Goal: Communication & Community: Answer question/provide support

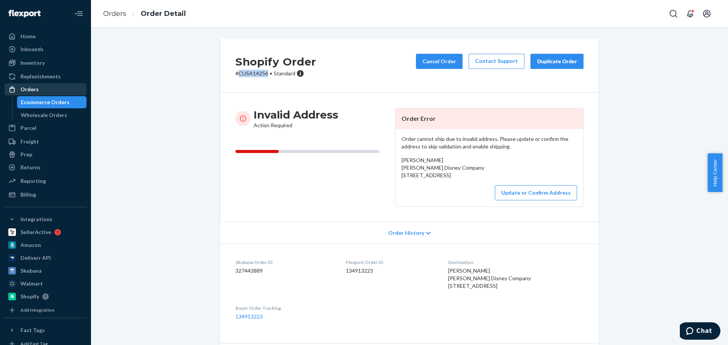
click at [44, 93] on div "Orders" at bounding box center [45, 89] width 80 height 11
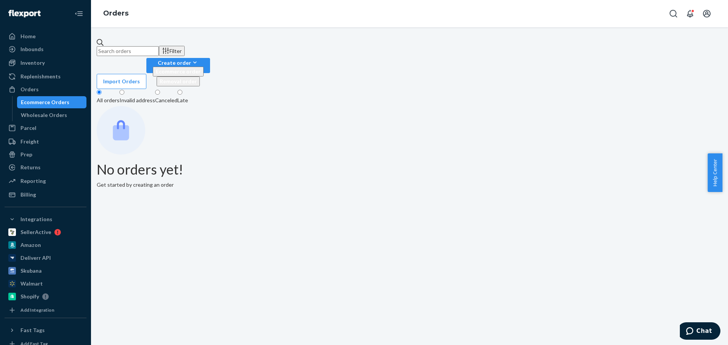
click at [158, 46] on input "text" at bounding box center [128, 51] width 62 height 10
paste input "[PERSON_NAME]"
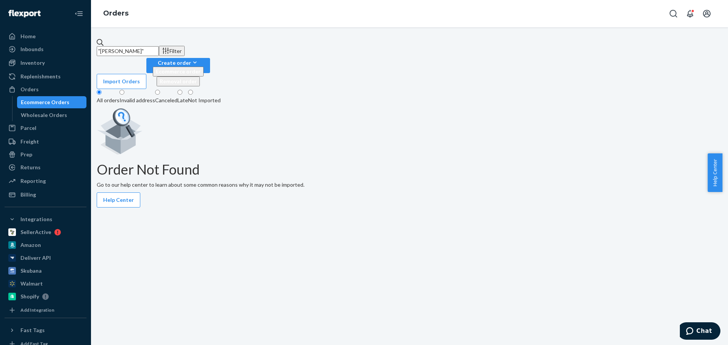
type input ""[PERSON_NAME]""
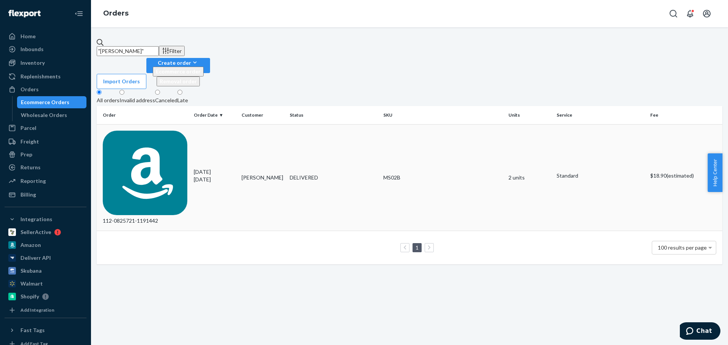
click at [187, 131] on div "112-0825721-1191442" at bounding box center [145, 178] width 85 height 94
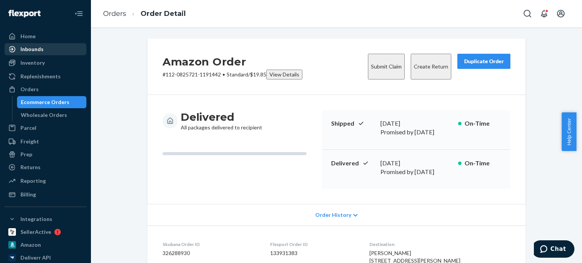
click at [35, 54] on div "Inbounds" at bounding box center [45, 49] width 80 height 11
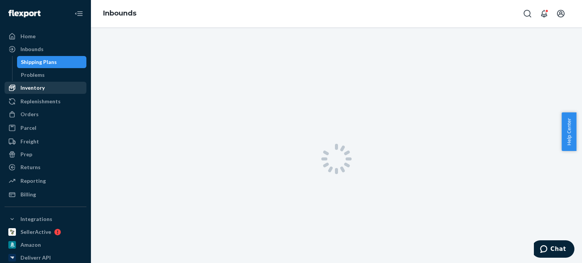
click at [35, 61] on ul "Home Inbounds Shipping Plans Problems Inventory Products Replenishments Orders …" at bounding box center [46, 115] width 82 height 171
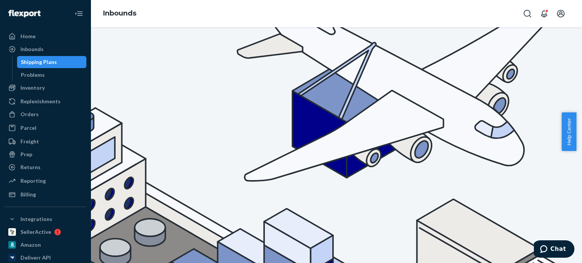
click at [31, 82] on link "Inventory" at bounding box center [46, 88] width 82 height 12
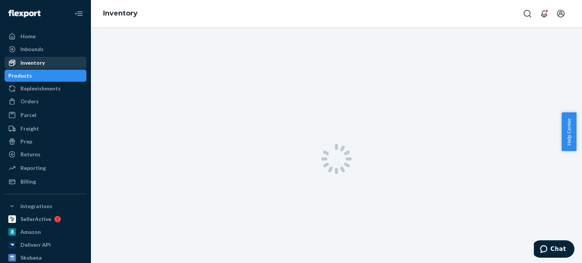
click at [30, 86] on div "Replenishments" at bounding box center [40, 89] width 40 height 8
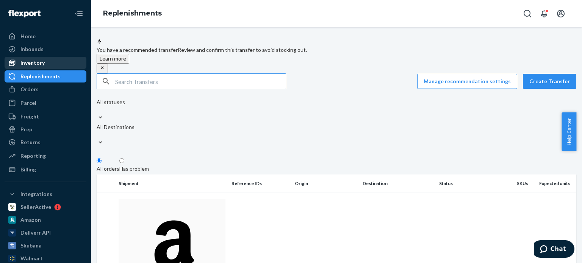
click at [25, 61] on div "Inventory" at bounding box center [32, 63] width 24 height 8
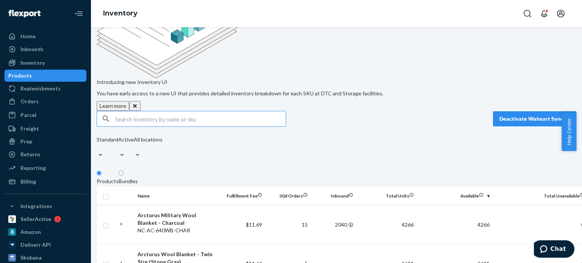
scroll to position [114, 0]
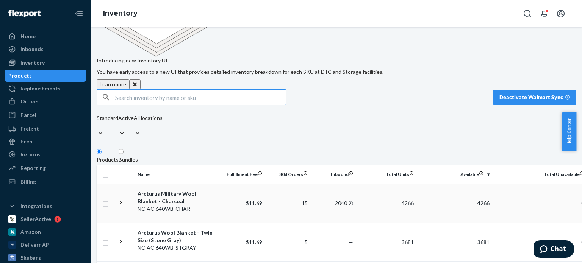
click at [124, 200] on icon at bounding box center [121, 202] width 5 height 5
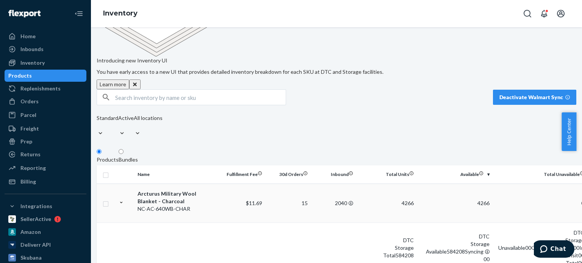
click at [171, 190] on div "Arcturus Military Wool Blanket - Charcoal" at bounding box center [177, 197] width 79 height 15
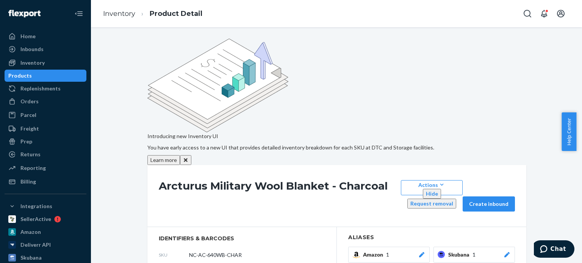
click at [25, 75] on div "Products" at bounding box center [20, 76] width 24 height 8
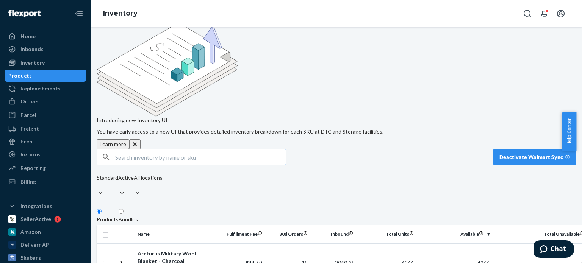
scroll to position [152, 0]
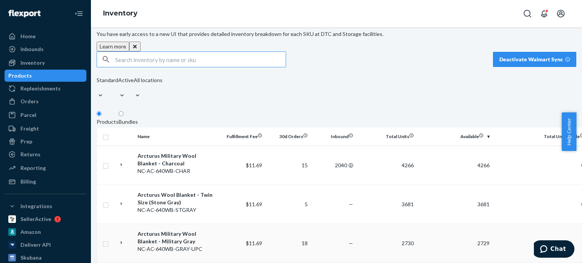
click at [165, 230] on div "Arcturus Military Wool Blanket - Military Gray" at bounding box center [177, 237] width 79 height 15
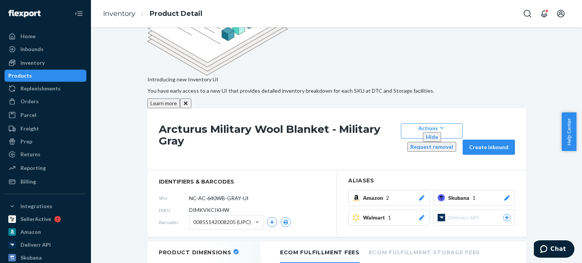
scroll to position [76, 0]
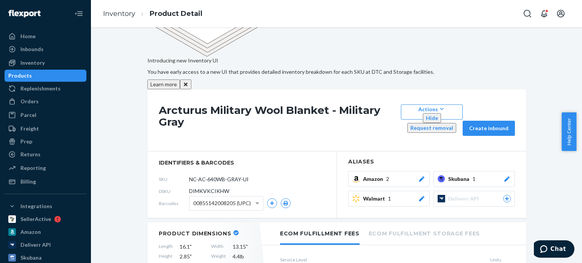
click at [32, 77] on div "Products" at bounding box center [20, 76] width 24 height 8
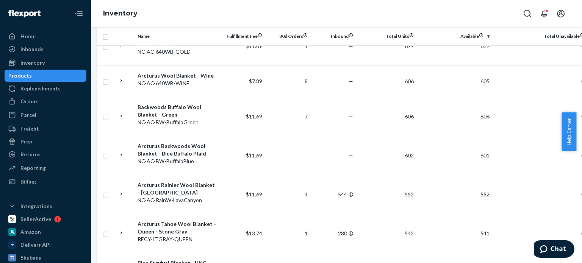
scroll to position [886, 0]
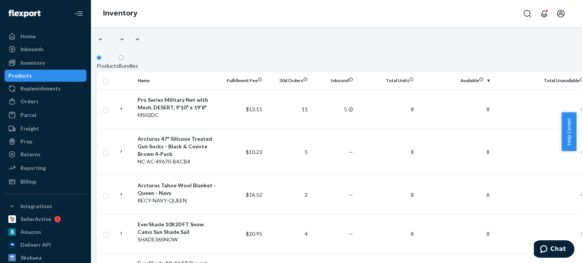
scroll to position [114, 0]
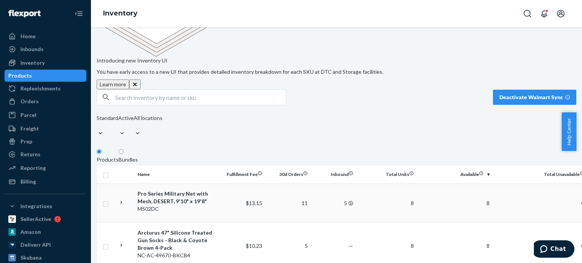
click at [170, 190] on div "Pro Series Military Net with Mesh, DESERT, 9'10" x 19'8"" at bounding box center [177, 197] width 79 height 15
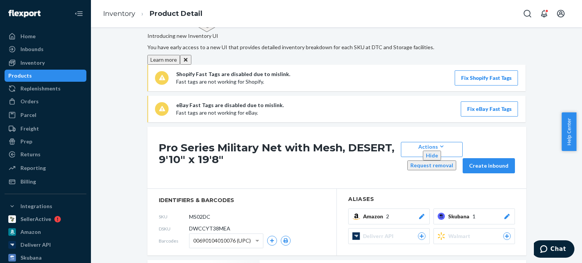
scroll to position [114, 0]
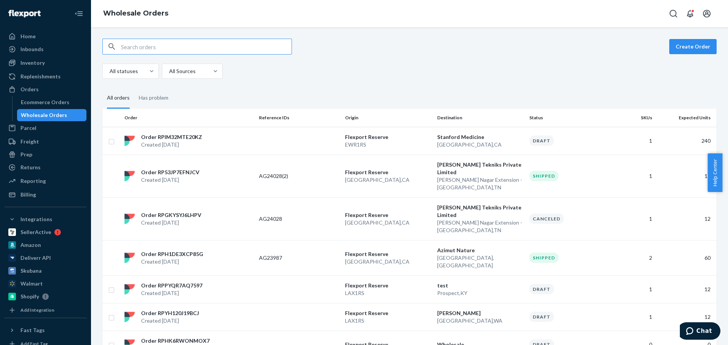
click at [588, 180] on td "Shipped" at bounding box center [569, 176] width 86 height 43
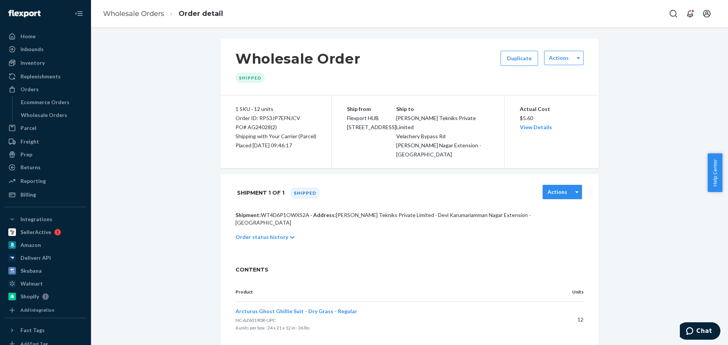
click at [558, 188] on label "Actions" at bounding box center [557, 192] width 20 height 8
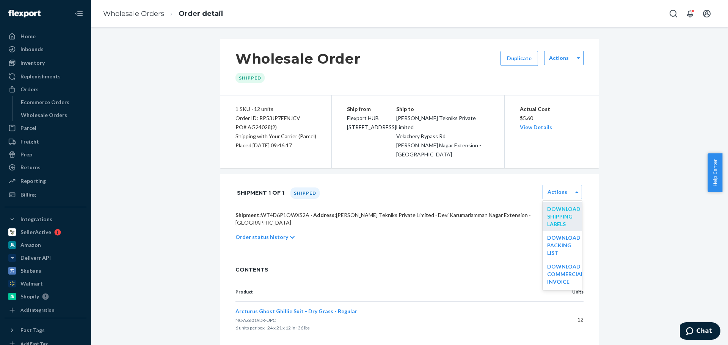
click at [566, 209] on link "Download Shipping Labels" at bounding box center [563, 217] width 33 height 22
click at [693, 329] on icon "Chat" at bounding box center [690, 332] width 8 height 8
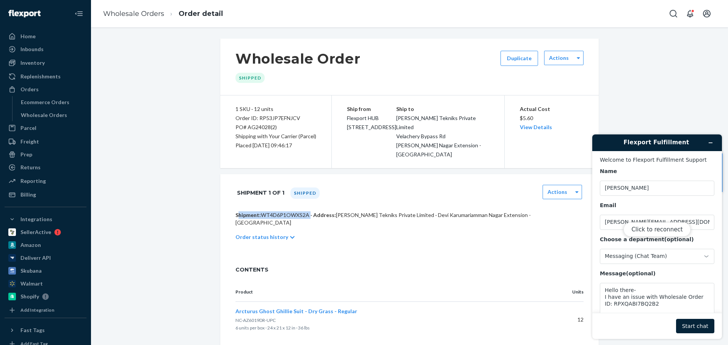
drag, startPoint x: 305, startPoint y: 206, endPoint x: 233, endPoint y: 206, distance: 72.4
click at [235, 212] on p "Shipment: WT4D6P1OWXS2A · Address: Navdeep Tekniks Private Limited · Devi Karum…" at bounding box center [409, 219] width 348 height 15
copy p "Shipment: WT4D6P1OWXS2A"
click at [656, 307] on div "Click to reconnect" at bounding box center [657, 237] width 130 height 205
click at [650, 306] on div "Click to reconnect" at bounding box center [657, 237] width 130 height 205
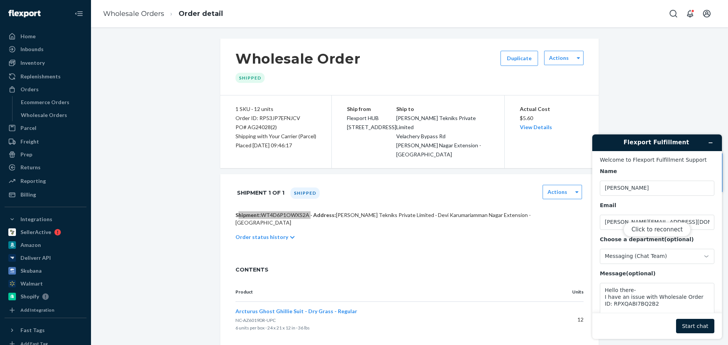
click at [634, 294] on div "Click to reconnect" at bounding box center [657, 237] width 130 height 205
click at [634, 309] on div "Click to reconnect" at bounding box center [657, 237] width 130 height 205
click at [634, 308] on div "Click to reconnect" at bounding box center [657, 237] width 130 height 205
click at [633, 308] on div "Click to reconnect" at bounding box center [657, 237] width 130 height 205
click at [666, 227] on button "Click to reconnect" at bounding box center [656, 230] width 67 height 14
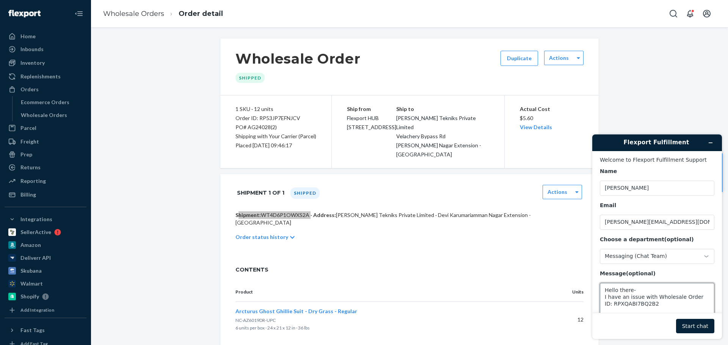
scroll to position [25, 0]
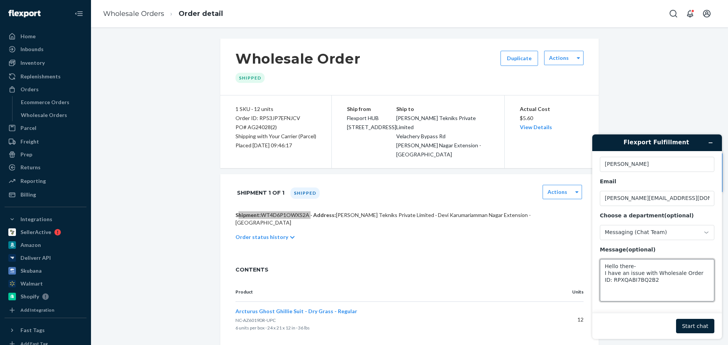
drag, startPoint x: 618, startPoint y: 305, endPoint x: 612, endPoint y: 288, distance: 17.5
click at [611, 292] on textarea "Hello there- I have an issue with Wholesale Order ID: RPXQABI7BQ2B2" at bounding box center [657, 280] width 114 height 42
click at [677, 281] on textarea "Hello there- I have an issue with Wholesale Order ID: RPXQABI7BQ2B2" at bounding box center [657, 280] width 114 height 42
drag, startPoint x: 630, startPoint y: 282, endPoint x: 677, endPoint y: 276, distance: 48.2
click at [677, 276] on textarea "Hello there- I have an issue with Wholesale Order ID: RPXQABI7BQ2B2" at bounding box center [657, 280] width 114 height 42
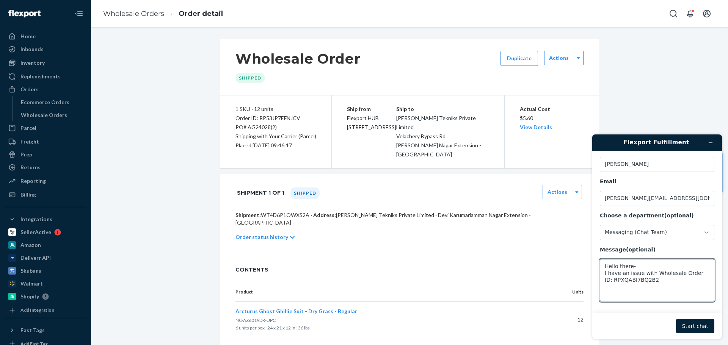
click at [272, 111] on div "1 SKU · 12 units" at bounding box center [275, 109] width 81 height 9
click at [271, 120] on div "Order ID: RP53JP7EFNJCV" at bounding box center [275, 118] width 81 height 9
copy div "Order ID: RP53JP7EFNJCV"
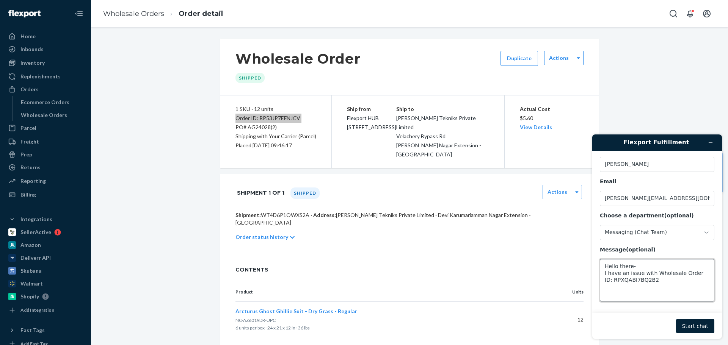
click at [649, 286] on textarea "Hello there- I have an issue with Wholesale Order ID: RPXQABI7BQ2B2" at bounding box center [657, 280] width 114 height 42
paste textarea "Order ID: RP53JP7EFNJCV"
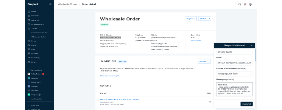
scroll to position [3, 0]
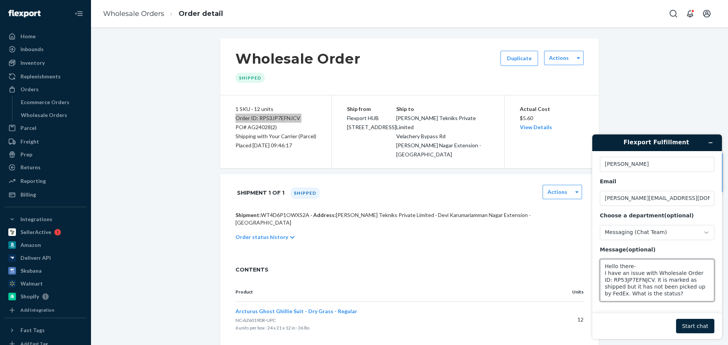
type textarea "Hello there- I have an issue with Wholesale Order ID: RP53JP7EFNJCV. It is mark…"
click at [707, 329] on button "Start chat" at bounding box center [695, 326] width 38 height 14
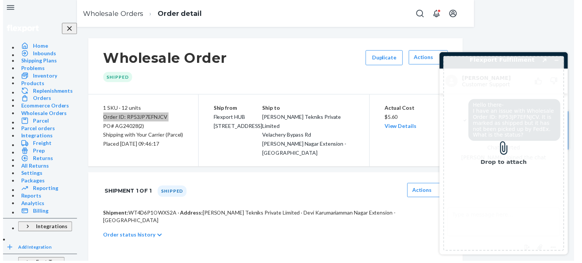
scroll to position [0, 0]
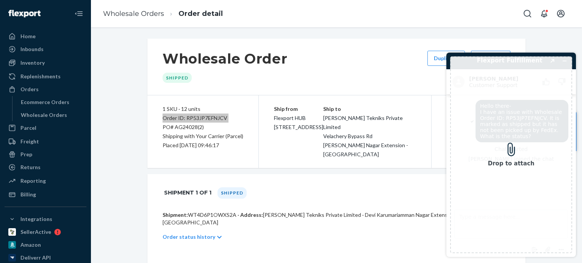
click at [552, 80] on div "Drop to attach" at bounding box center [511, 154] width 122 height 197
click at [511, 157] on div "Drop to attach" at bounding box center [511, 154] width 122 height 197
click at [513, 143] on div "Drop to attach" at bounding box center [511, 154] width 122 height 197
drag, startPoint x: 519, startPoint y: 205, endPoint x: 519, endPoint y: 193, distance: 11.8
click at [519, 202] on div "Drop to attach" at bounding box center [511, 154] width 122 height 197
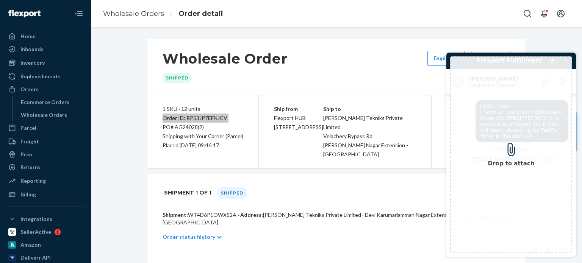
click at [521, 67] on div "Drop to attach" at bounding box center [511, 154] width 122 height 197
click at [522, 67] on div "Drop to attach" at bounding box center [511, 154] width 122 height 197
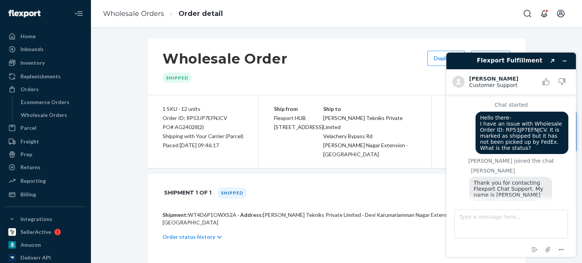
scroll to position [24, 0]
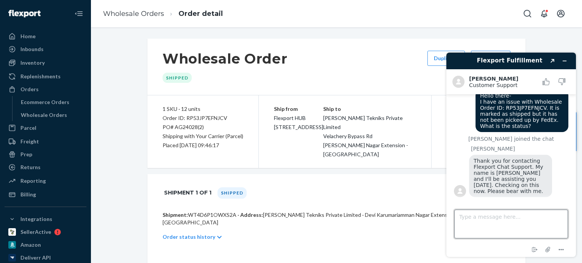
click at [499, 225] on textarea "Type a message here..." at bounding box center [512, 224] width 114 height 29
type textarea "Hello Kath"
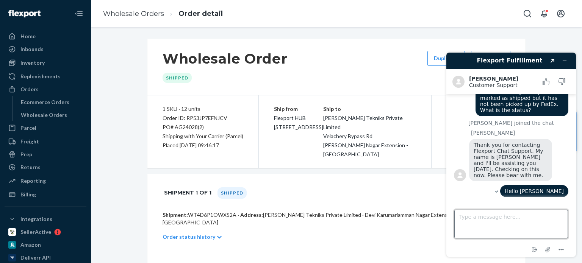
click at [486, 224] on textarea "Type a message here..." at bounding box center [512, 224] width 114 height 29
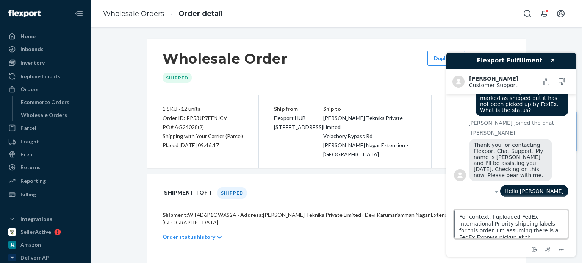
scroll to position [3, 0]
type textarea "For context, I uploaded FedEx International Priority shipping labels for this o…"
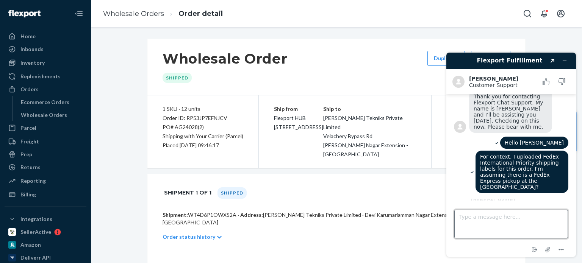
scroll to position [118, 0]
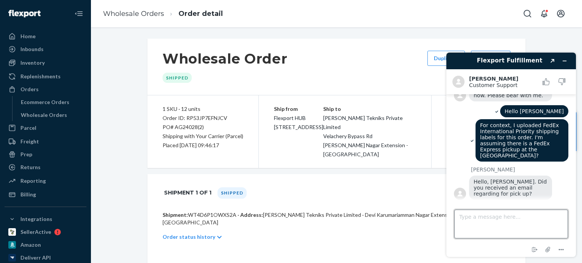
click at [490, 218] on textarea "Type a message here..." at bounding box center [512, 224] width 114 height 29
type textarea "No. It's shipping small parcel via my carrier so I wasn't expecting an email"
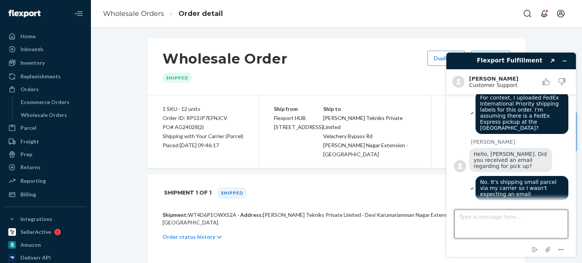
click at [484, 217] on textarea "Type a message here..." at bounding box center [512, 224] width 114 height 29
drag, startPoint x: 528, startPoint y: 121, endPoint x: 530, endPoint y: 133, distance: 12.3
click at [530, 133] on div "For context, I uploaded FedEx International Priority shipping labels for this o…" at bounding box center [522, 113] width 93 height 42
copy span "I'm assuming there is a FedEx Express pickup at the [GEOGRAPHIC_DATA]?"
click at [464, 222] on textarea "Type a message here..." at bounding box center [512, 224] width 114 height 29
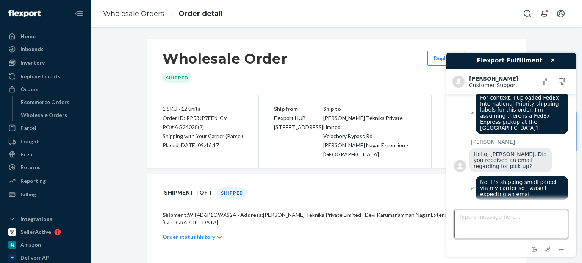
paste textarea "I'm assuming there is a FedEx Express pickup at the [GEOGRAPHIC_DATA]?"
type textarea "I'm assuming there is a FedEx Express pickup at the [GEOGRAPHIC_DATA]?"
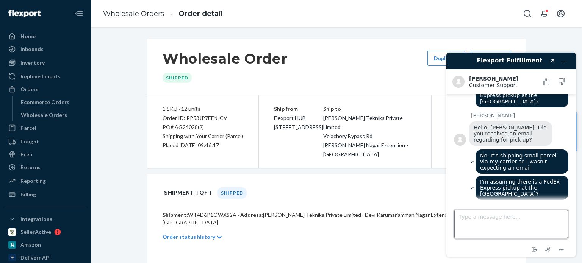
click at [460, 215] on textarea "Type a message here..." at bounding box center [512, 224] width 114 height 29
type textarea "I know the NJ"
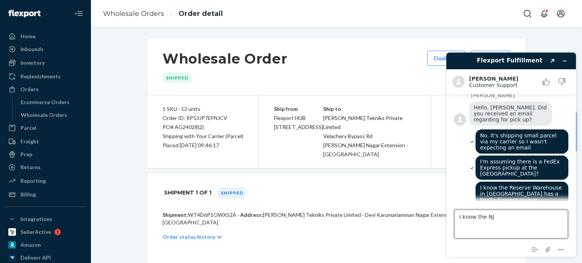
scroll to position [262, 0]
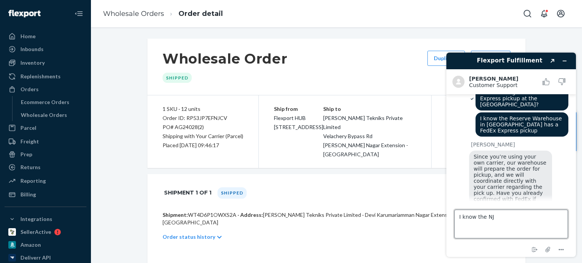
drag, startPoint x: 505, startPoint y: 216, endPoint x: 877, endPoint y: 260, distance: 374.8
click html "Flexport Fulfillment Created with Sketch. Kath C. Customer Support Customer Sup…"
click at [470, 220] on textarea "Type a message here..." at bounding box center [512, 224] width 114 height 29
type textarea "A"
type textarea "Yes. According to the tracking link, FedEx does not have these packages. Here's…"
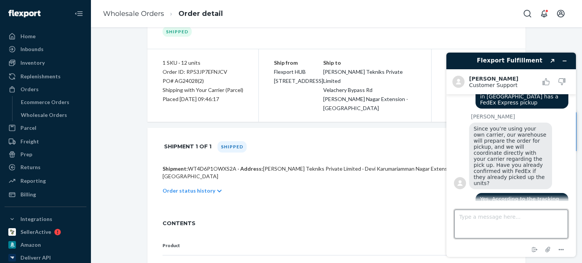
scroll to position [9, 0]
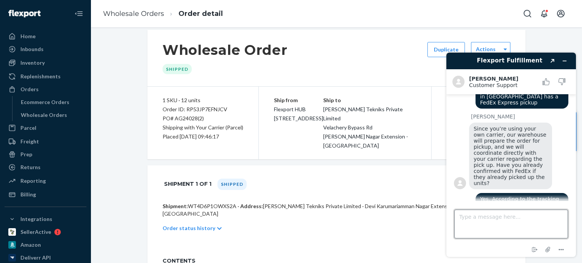
click at [480, 221] on textarea "Type a message here..." at bounding box center [512, 224] width 114 height 29
paste textarea "[URL][DOMAIN_NAME]"
type textarea "[URL][DOMAIN_NAME]"
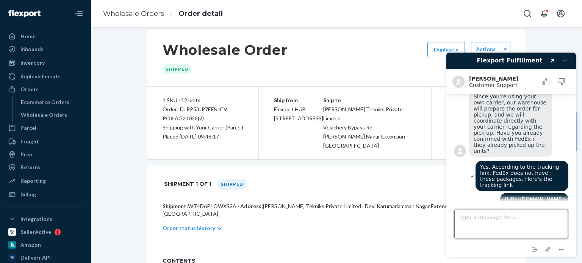
drag, startPoint x: 478, startPoint y: 216, endPoint x: 479, endPoint y: 204, distance: 12.6
click at [478, 215] on textarea "Type a message here..." at bounding box center [512, 224] width 114 height 29
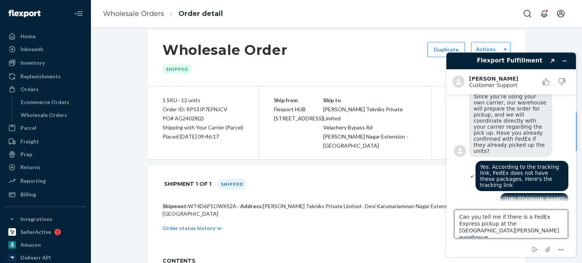
type textarea "Can you tell me if there is a FedEx Express pickup at the [GEOGRAPHIC_DATA][PER…"
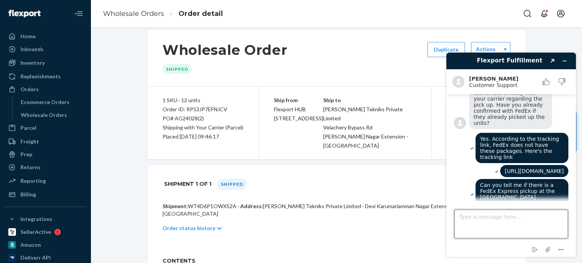
scroll to position [348, 0]
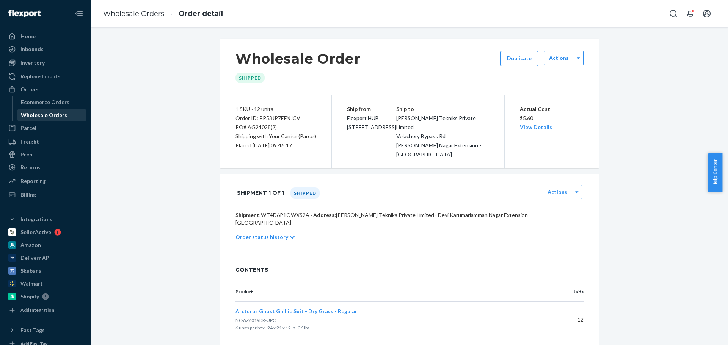
click at [33, 113] on div "Wholesale Orders" at bounding box center [44, 115] width 46 height 8
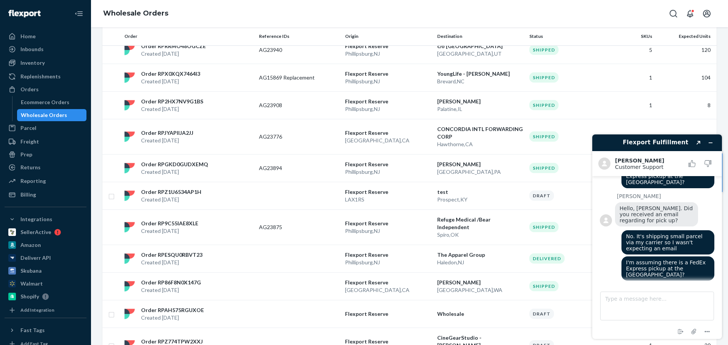
scroll to position [341, 0]
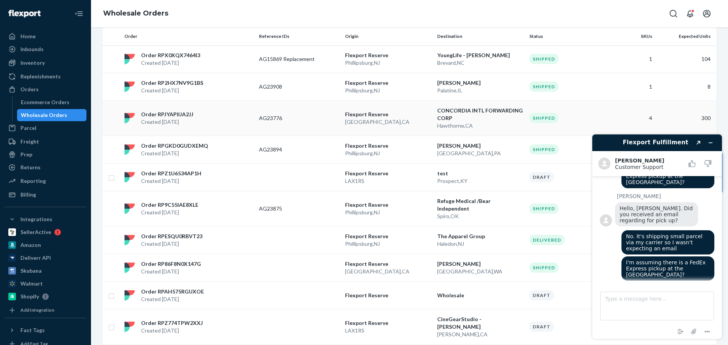
click at [413, 111] on p "Flexport Reserve" at bounding box center [388, 115] width 86 height 8
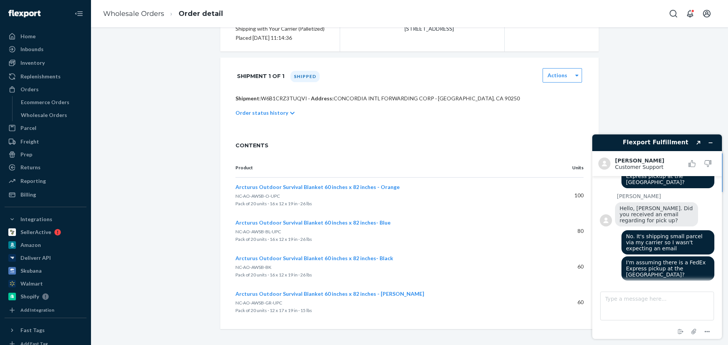
scroll to position [110, 0]
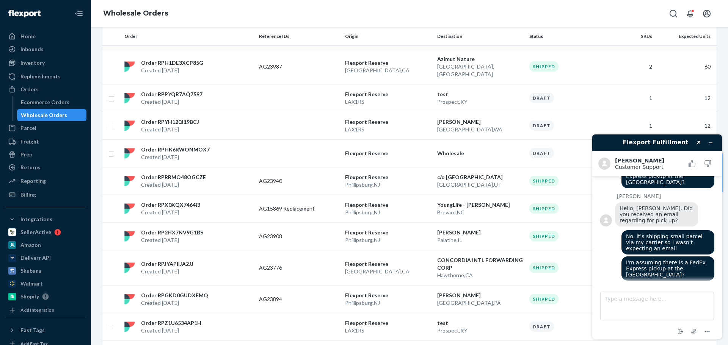
scroll to position [227, 0]
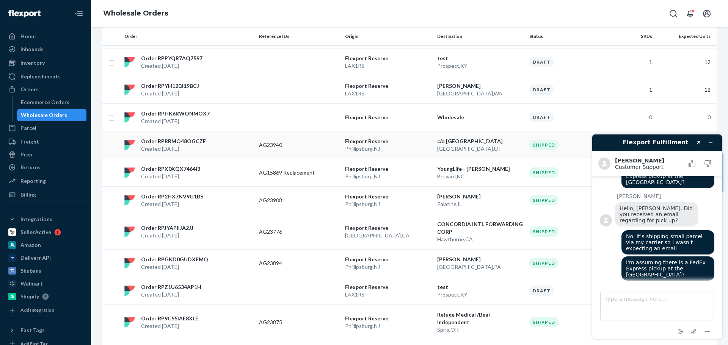
click at [408, 138] on p "Flexport Reserve" at bounding box center [388, 142] width 86 height 8
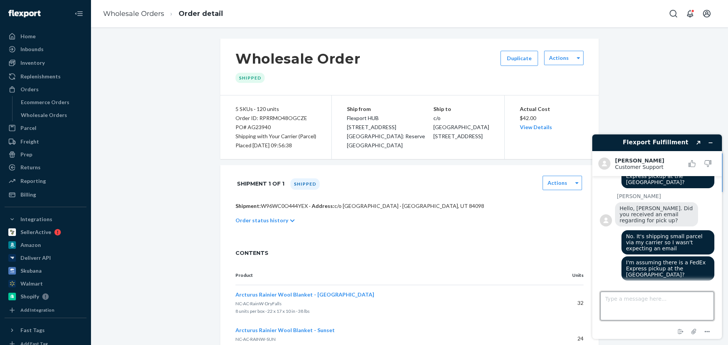
click at [641, 298] on textarea "Type a message here..." at bounding box center [657, 306] width 114 height 29
type textarea "I know the Reserve Warehouse in [GEOGRAPHIC_DATA] has a FedEx Express pickup"
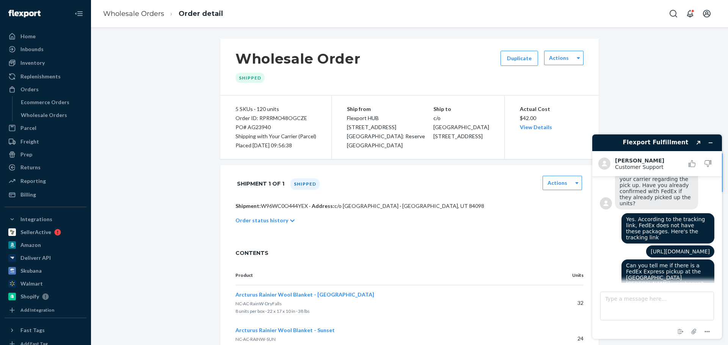
scroll to position [350, 0]
drag, startPoint x: 41, startPoint y: 117, endPoint x: 358, endPoint y: 173, distance: 321.8
click at [41, 117] on div "Wholesale Orders" at bounding box center [44, 115] width 46 height 8
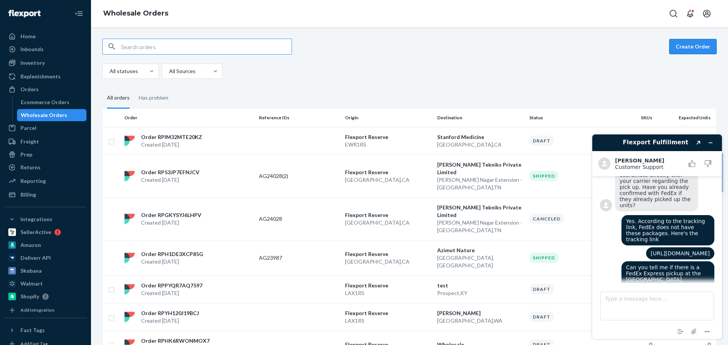
click at [690, 45] on button "Create Order" at bounding box center [692, 46] width 47 height 15
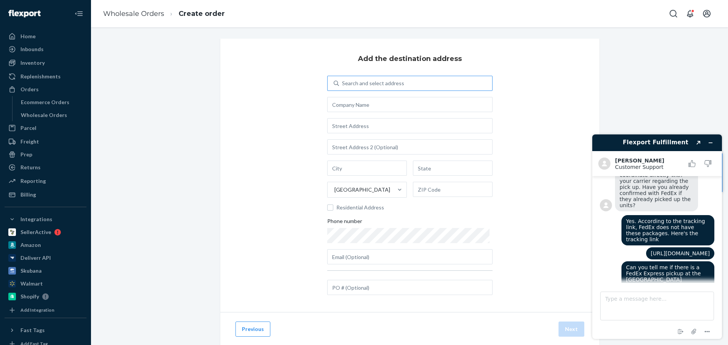
click at [388, 81] on div "Search and select address" at bounding box center [373, 84] width 62 height 8
click at [343, 81] on input "Search and select address" at bounding box center [342, 84] width 1 height 8
paste input "Asbell"
type input "Asbell"
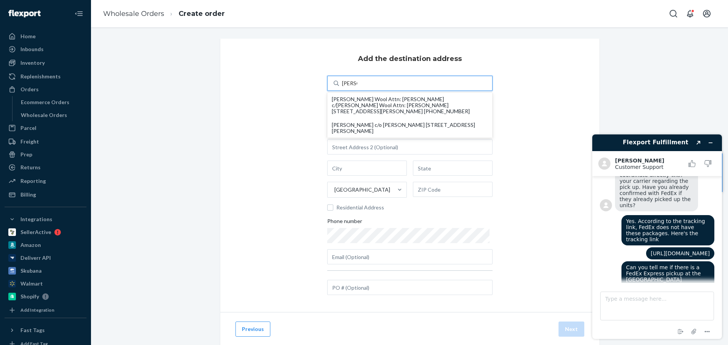
click at [366, 100] on div "Asbell Wool Attn: Teresa c/o Asbell Wool Attn: Teresa 3698 Crocker Rd Twin Lake…" at bounding box center [410, 105] width 156 height 18
click at [357, 87] on input "Asbell" at bounding box center [349, 84] width 15 height 8
type input "[PERSON_NAME] Wool Attn: [PERSON_NAME]"
type input "[GEOGRAPHIC_DATA]"
type input "MI"
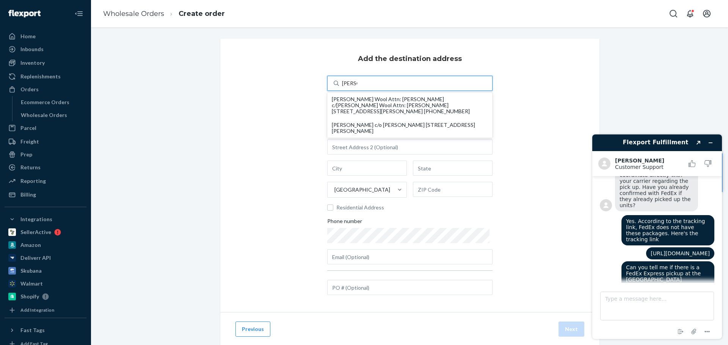
type input "49457"
type input "3698 Crocker Rd"
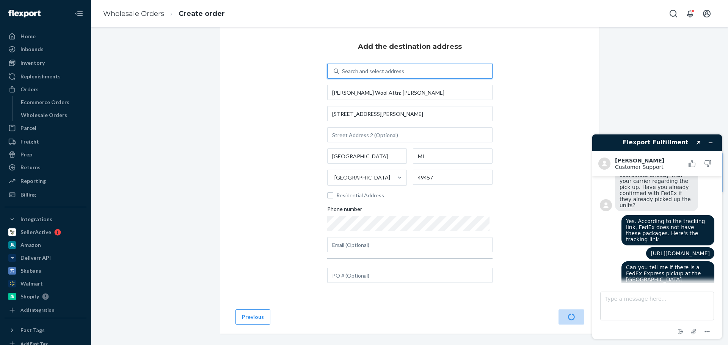
scroll to position [19, 0]
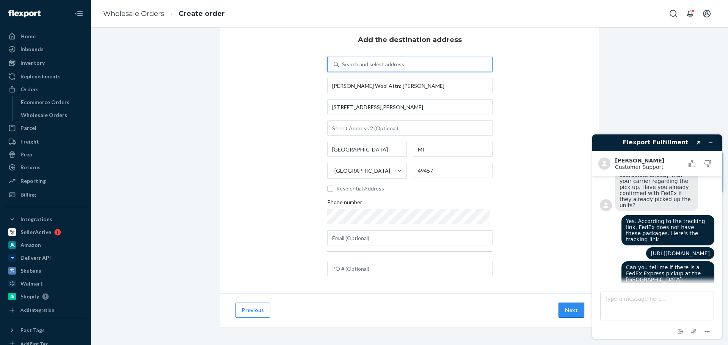
click at [566, 311] on button "Next" at bounding box center [571, 310] width 26 height 15
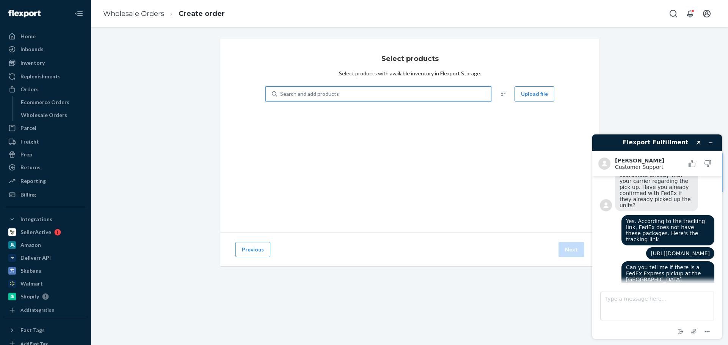
click at [326, 100] on div "Search and add products" at bounding box center [384, 94] width 214 height 14
click at [281, 98] on input "0 results available. Use Up and Down to choose options, press Enter to select t…" at bounding box center [280, 94] width 1 height 8
paste input "AC-BW-WOOL-RB"
type input "AC-BW-WOOL-RB"
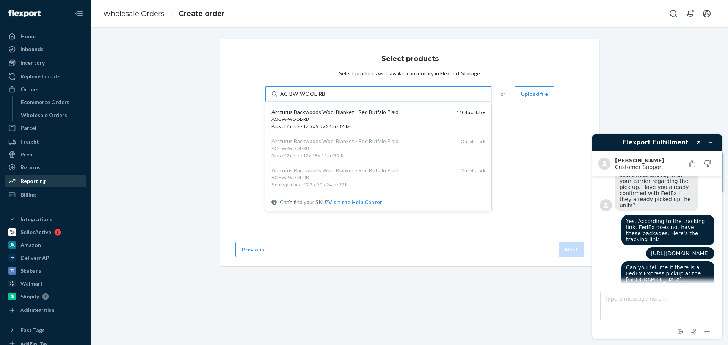
drag, startPoint x: 306, startPoint y: 116, endPoint x: 50, endPoint y: 183, distance: 264.5
click at [306, 116] on div "Arcturus Backwoods Wool Blanket - Red Buffalo Plaid AC-BW-WOOL-RB Pack of 8 uni…" at bounding box center [360, 119] width 179 height 22
click at [306, 98] on input "AC-BW-WOOL-RB" at bounding box center [302, 94] width 45 height 8
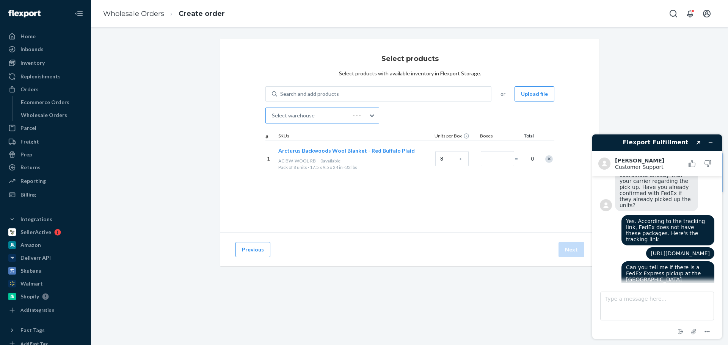
click at [307, 114] on div "Select warehouse" at bounding box center [293, 116] width 43 height 8
click at [273, 114] on input "Select warehouse" at bounding box center [272, 116] width 1 height 8
paste input "NC-AC-BW-BuffaloBlue"
type input "NC-AC-BW-BuffaloBlue"
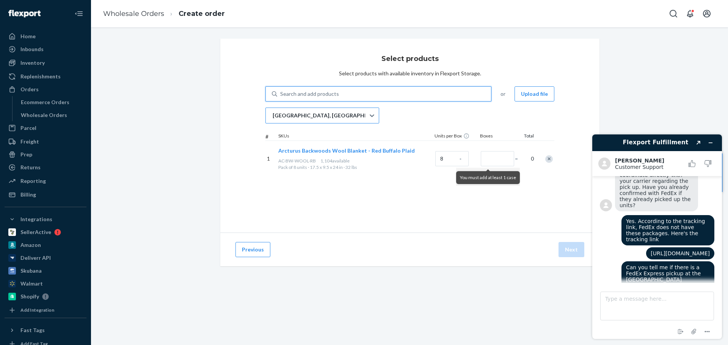
click at [317, 95] on div "Search and add products" at bounding box center [309, 94] width 59 height 8
click at [281, 95] on input "0 results available. Use Up and Down to choose options, press Enter to select t…" at bounding box center [280, 94] width 1 height 8
paste input "NC-AC-BW-BuffaloBlue"
type input "NC-AC-BW-BuffaloBlue"
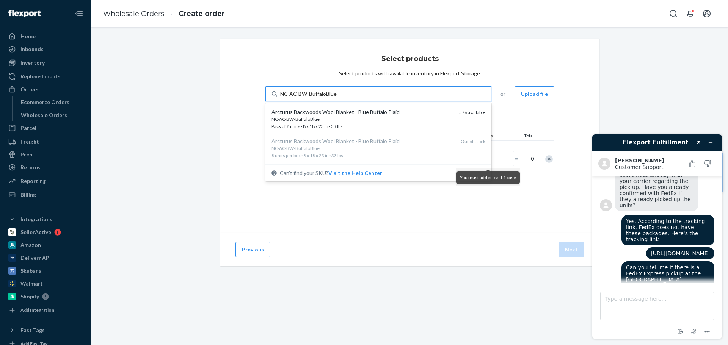
click at [318, 111] on div "Arcturus Backwoods Wool Blanket - Blue Buffalo Plaid" at bounding box center [362, 112] width 182 height 8
click at [318, 98] on input "NC-AC-BW-BuffaloBlue" at bounding box center [308, 94] width 56 height 8
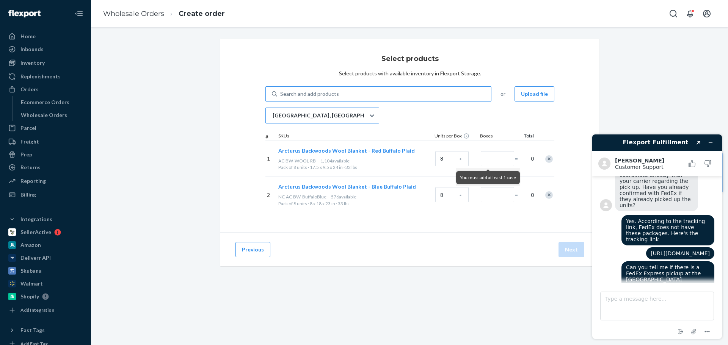
click at [298, 95] on div "Search and add products" at bounding box center [309, 94] width 59 height 8
click at [281, 95] on input "Search and add products" at bounding box center [280, 94] width 1 height 8
paste input "NC-AC-BW-BuffaloGray"
type input "NC-AC-BW-BuffaloGray"
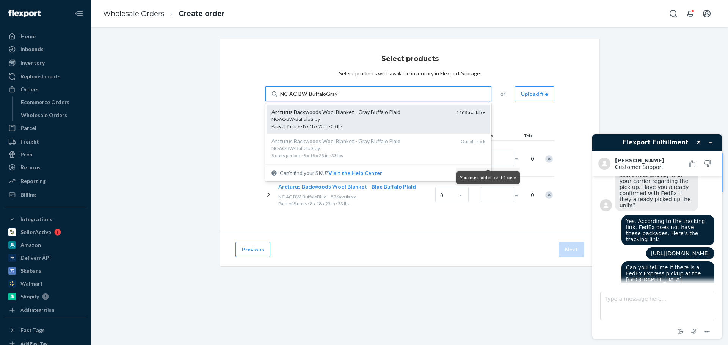
click at [310, 116] on div "Arcturus Backwoods Wool Blanket - Gray Buffalo Plaid" at bounding box center [360, 112] width 179 height 8
click at [310, 98] on input "NC-AC-BW-BuffaloGray" at bounding box center [308, 94] width 57 height 8
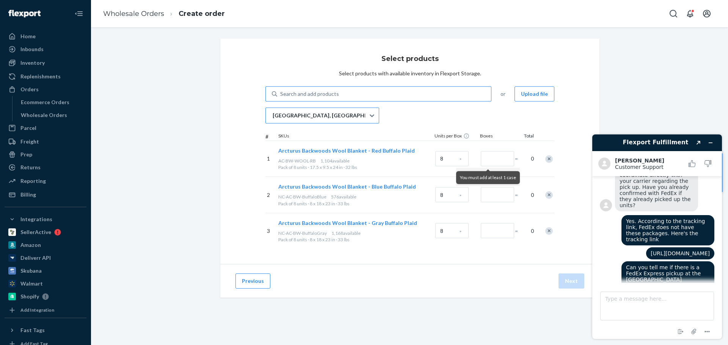
click at [333, 91] on div "Search and add products" at bounding box center [309, 94] width 59 height 8
click at [281, 91] on input "Search and add products" at bounding box center [280, 94] width 1 height 8
paste input "NC-AC-BW-BuffaloOrange"
type input "NC-AC-BW-BuffaloOrange"
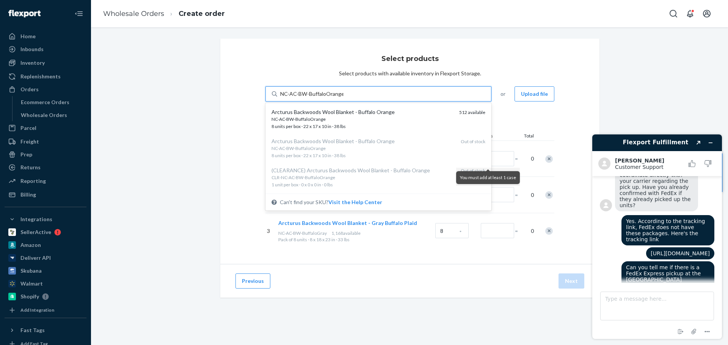
click at [334, 113] on div "Arcturus Backwoods Wool Blanket - Buffalo Orange" at bounding box center [362, 112] width 182 height 8
click at [334, 98] on input "NC-AC-BW-BuffaloOrange" at bounding box center [311, 94] width 63 height 8
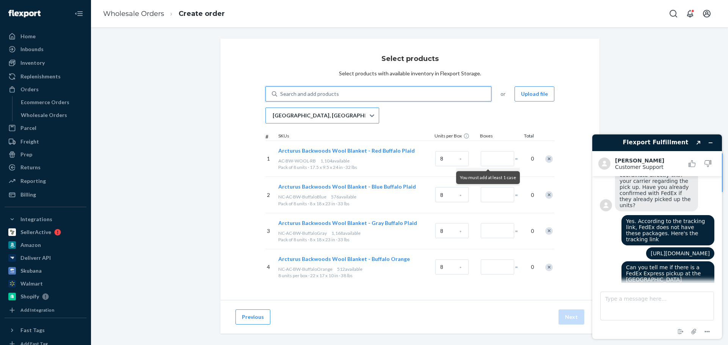
click at [318, 98] on div "Search and add products" at bounding box center [384, 94] width 214 height 14
click at [281, 98] on input "0 results available. Use Up and Down to choose options, press Enter to select t…" at bounding box center [280, 94] width 1 height 8
paste input "NC-AC-RainW-BLUEwhiteGray"
type input "NC-AC-RainW-BLUEwhiteGray"
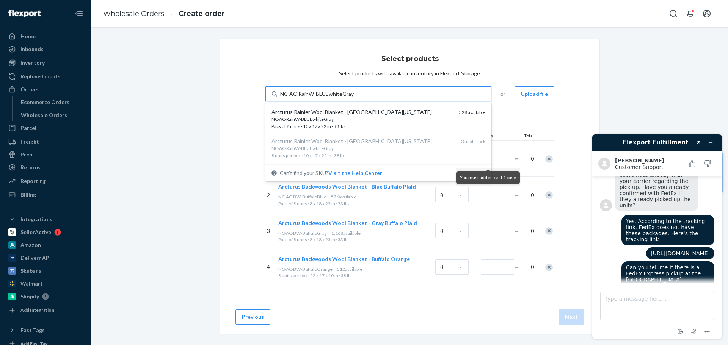
click at [324, 112] on div "Arcturus Rainier Wool Blanket - Lake Washington" at bounding box center [362, 112] width 182 height 8
click at [324, 98] on input "NC-AC-RainW-BLUEwhiteGray" at bounding box center [317, 94] width 74 height 8
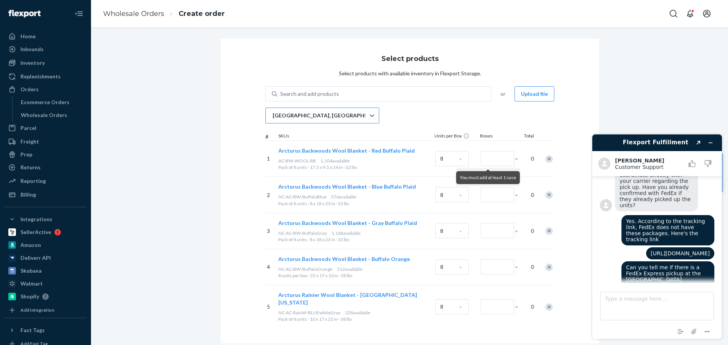
scroll to position [351, 0]
click at [318, 95] on div "Search and add products" at bounding box center [309, 94] width 59 height 8
click at [281, 95] on input "Search and add products" at bounding box center [280, 94] width 1 height 8
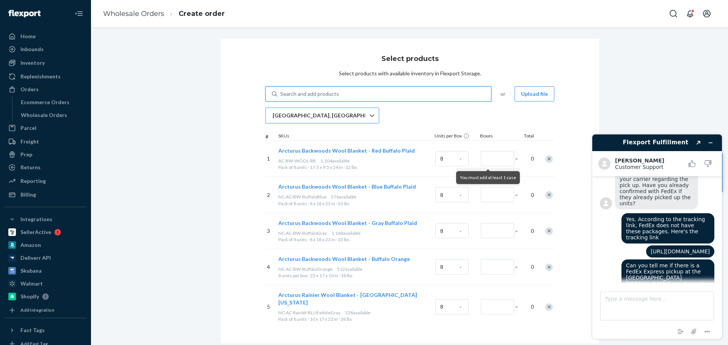
paste input "NC-AC-RAINW-SUN"
type input "NC-AC-RAINW-SUN"
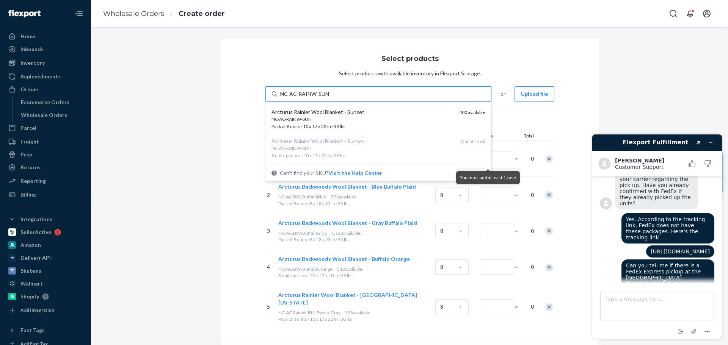
click at [331, 117] on div "NC-AC-RAINW-SUN" at bounding box center [362, 119] width 182 height 6
click at [329, 98] on input "NC-AC-RAINW-SUN" at bounding box center [304, 94] width 49 height 8
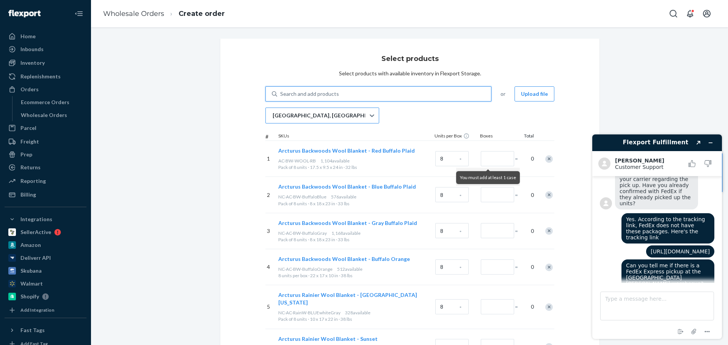
click at [318, 88] on div "Search and add products" at bounding box center [384, 94] width 214 height 14
click at [281, 90] on input "0 results available. Use Up and Down to choose options, press Enter to select t…" at bounding box center [280, 94] width 1 height 8
paste input "NC-AC-RainW-FtVan"
type input "NC-AC-RainW-FtVan"
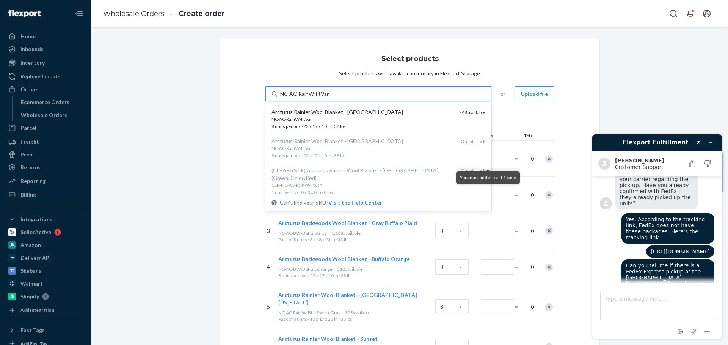
click at [315, 115] on div "Arcturus Rainier Wool Blanket - Fort Vancouver" at bounding box center [362, 112] width 182 height 8
click at [315, 98] on input "NC-AC-RainW-FtVan" at bounding box center [305, 94] width 50 height 8
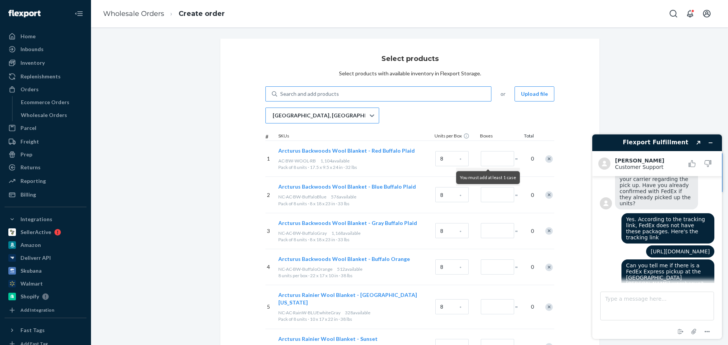
click at [353, 94] on div "Search and add products" at bounding box center [384, 94] width 214 height 14
click at [281, 94] on input "Search and add products" at bounding box center [280, 94] width 1 height 8
paste input "NC-AC-640WB-CAMEL"
type input "NC-AC-640WB-CAMEL"
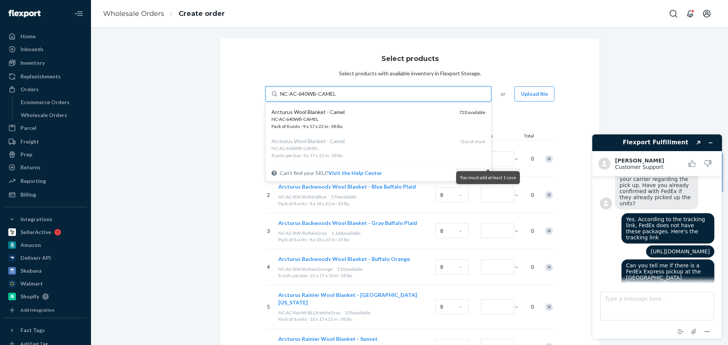
click at [329, 115] on div "Arcturus Wool Blanket - Camel" at bounding box center [362, 112] width 182 height 8
click at [329, 98] on input "NC-AC-640WB-CAMEL" at bounding box center [308, 94] width 56 height 8
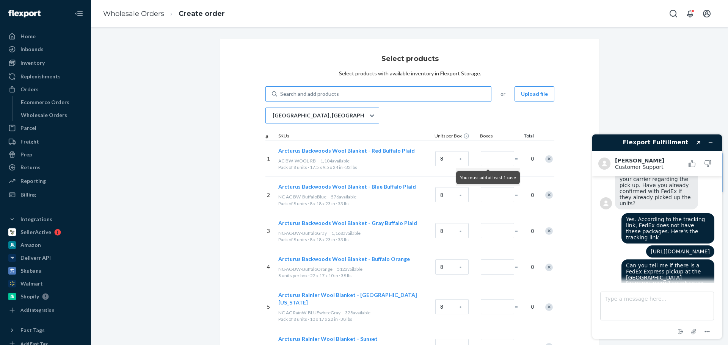
click at [303, 90] on div "Search and add products" at bounding box center [384, 94] width 214 height 14
click at [281, 90] on input "Search and add products" at bounding box center [280, 94] width 1 height 8
paste input "NC-AC-640WB-CHAR"
type input "NC-AC-640WB-CHAR"
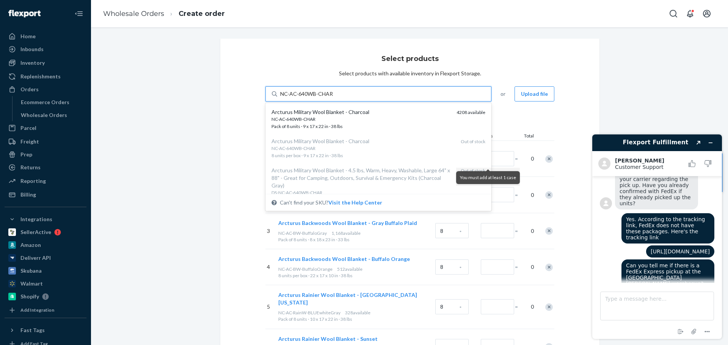
click at [319, 115] on div "Arcturus Military Wool Blanket - Charcoal" at bounding box center [360, 112] width 179 height 8
click at [319, 98] on input "NC-AC-640WB-CHAR" at bounding box center [306, 94] width 53 height 8
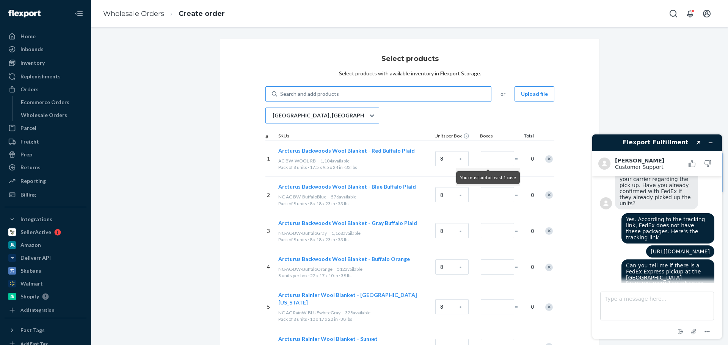
click at [315, 91] on div "Search and add products" at bounding box center [309, 94] width 59 height 8
click at [281, 91] on input "Search and add products" at bounding box center [280, 94] width 1 height 8
paste input "NC-AC-640WB-BROWN"
type input "NC-AC-640WB-BROWN"
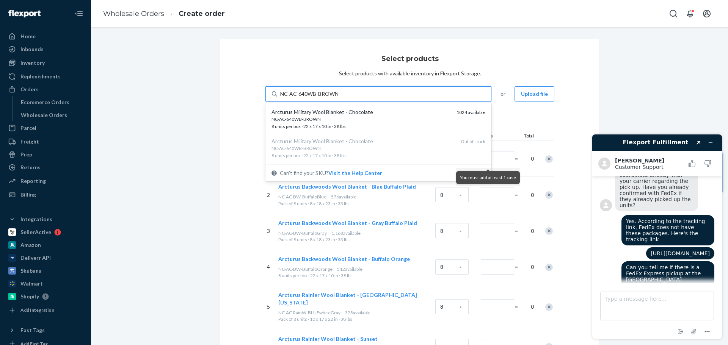
click at [319, 115] on div "Arcturus Military Wool Blanket - Chocolate" at bounding box center [360, 112] width 179 height 8
click at [319, 98] on input "NC-AC-640WB-BROWN" at bounding box center [309, 94] width 59 height 8
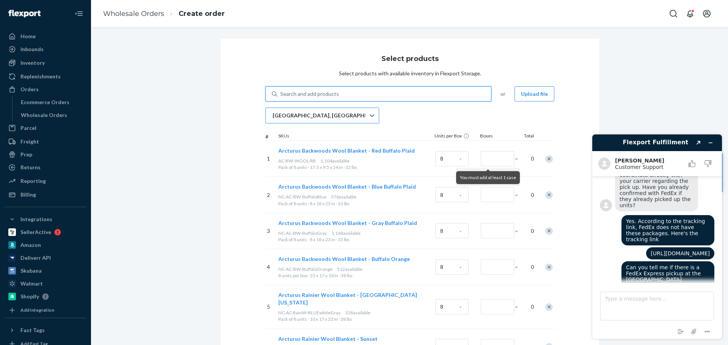
scroll to position [351, 0]
click at [303, 94] on div "Search and add products" at bounding box center [309, 94] width 59 height 8
click at [281, 94] on input "Search and add products" at bounding box center [280, 94] width 1 height 8
paste input "NC-AC-640WB-ORANGE"
type input "NC-AC-640WB-ORANGE"
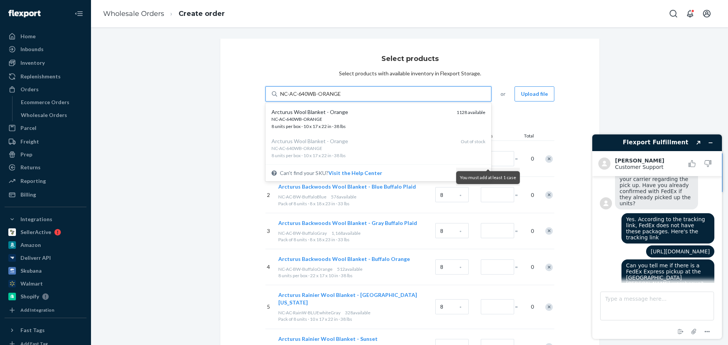
click at [321, 113] on div "Arcturus Wool Blanket - Orange" at bounding box center [360, 112] width 179 height 8
click at [321, 98] on input "NC-AC-640WB-ORANGE" at bounding box center [310, 94] width 61 height 8
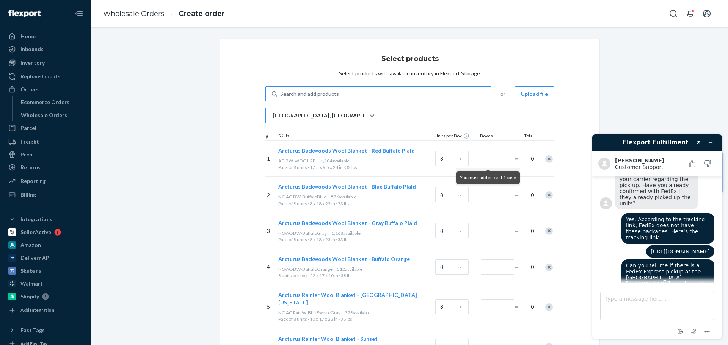
click at [310, 93] on div "Search and add products" at bounding box center [309, 94] width 59 height 8
click at [281, 93] on input "Search and add products" at bounding box center [280, 94] width 1 height 8
paste input "NC-AC-640WB-WINE"
type input "NC-AC-640WB-WINE"
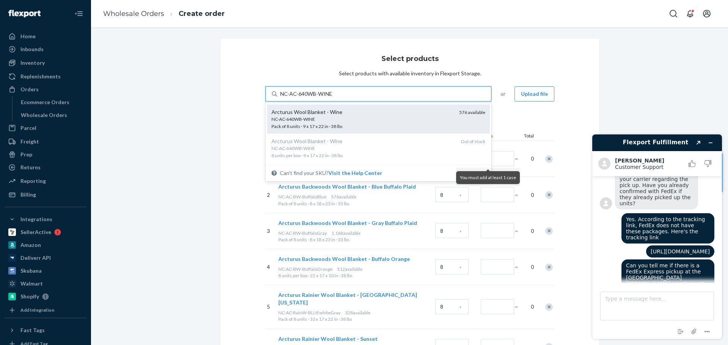
click at [317, 117] on div "NC-AC-640WB-WINE" at bounding box center [362, 119] width 182 height 6
click at [317, 98] on input "NC-AC-640WB-WINE" at bounding box center [306, 94] width 52 height 8
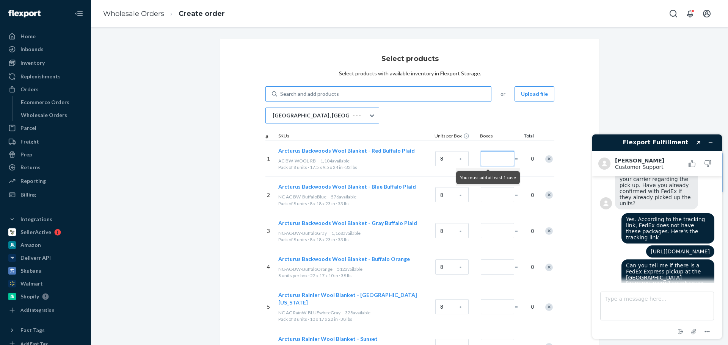
click at [491, 158] on input "Number of boxes" at bounding box center [497, 158] width 33 height 15
type input "8"
click at [495, 201] on input "Number of boxes" at bounding box center [497, 194] width 33 height 15
type input "8"
click at [493, 237] on input "Number of boxes" at bounding box center [497, 230] width 33 height 15
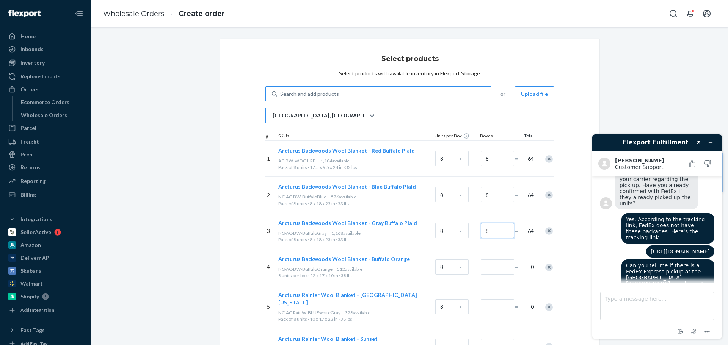
type input "8"
click at [487, 271] on input "Number of boxes" at bounding box center [497, 267] width 33 height 15
type input "8"
click at [487, 308] on input "Number of boxes" at bounding box center [497, 306] width 33 height 15
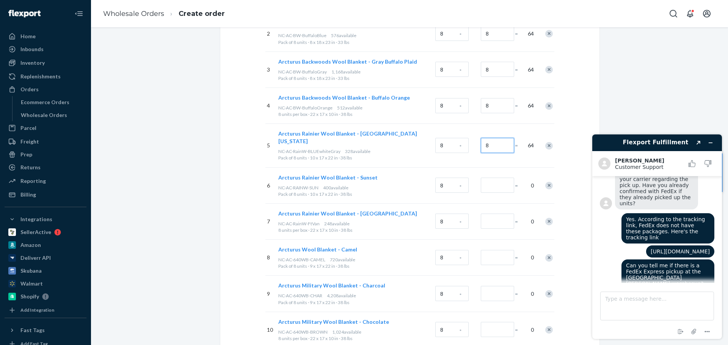
scroll to position [190, 0]
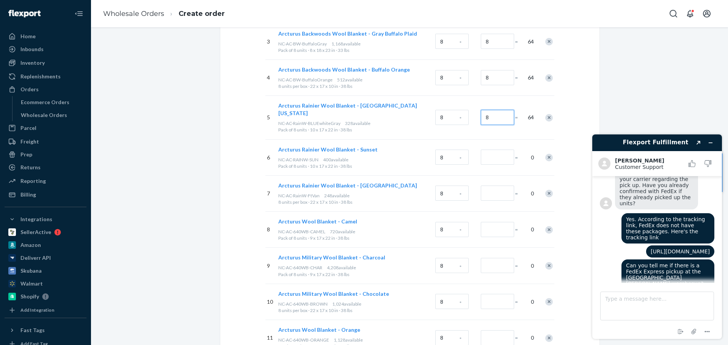
type input "8"
click at [495, 150] on input "Number of boxes" at bounding box center [497, 157] width 33 height 15
type input "8"
click at [495, 186] on input "Number of boxes" at bounding box center [497, 193] width 33 height 15
type input "8"
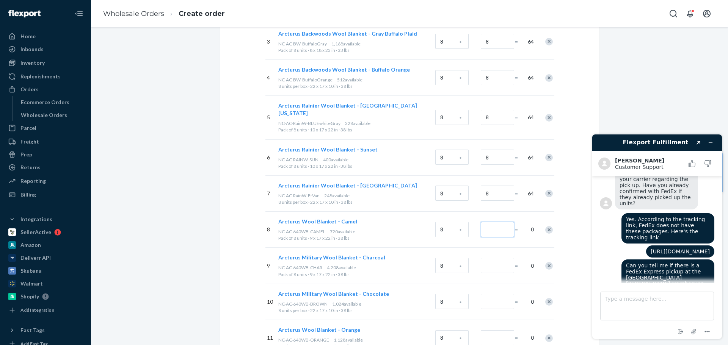
click at [494, 227] on input "Number of boxes" at bounding box center [497, 229] width 33 height 15
type input "8"
click at [493, 260] on input "Number of boxes" at bounding box center [497, 265] width 33 height 15
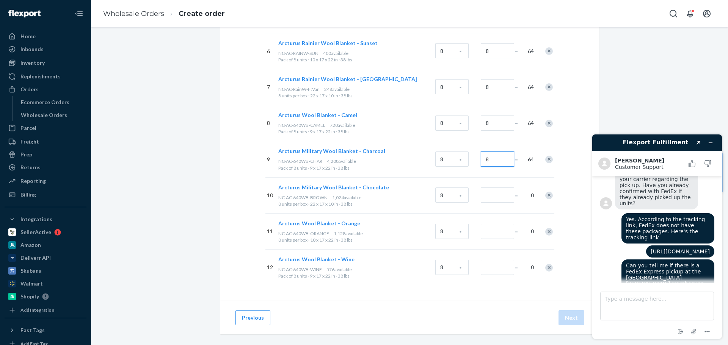
scroll to position [350, 0]
type input "8"
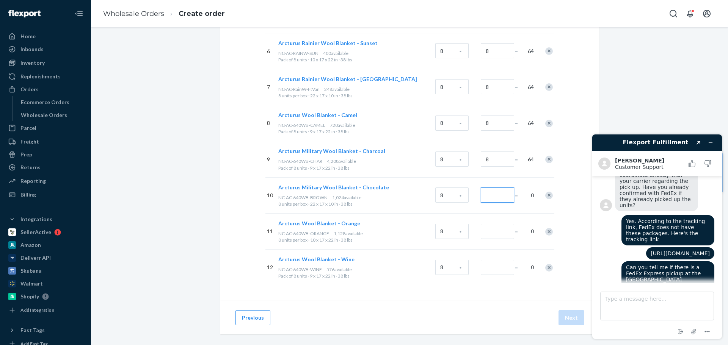
click at [493, 190] on input "Number of boxes" at bounding box center [497, 195] width 33 height 15
type input "8"
click at [489, 227] on input "Number of boxes" at bounding box center [497, 231] width 33 height 15
type input "8"
click at [488, 270] on div at bounding box center [496, 267] width 34 height 31
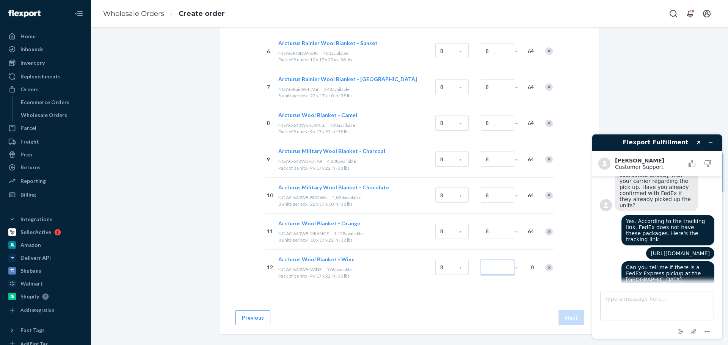
click at [489, 262] on input "Number of boxes" at bounding box center [497, 267] width 33 height 15
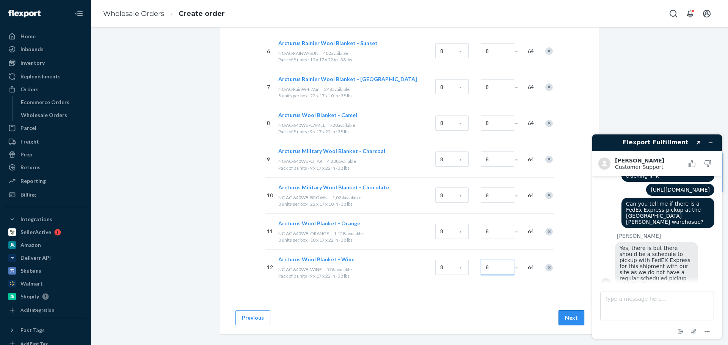
scroll to position [415, 0]
type input "8"
click at [567, 310] on button "Next" at bounding box center [571, 317] width 26 height 15
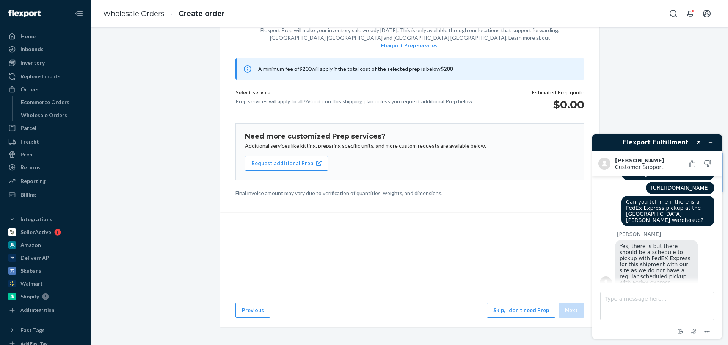
scroll to position [47, 0]
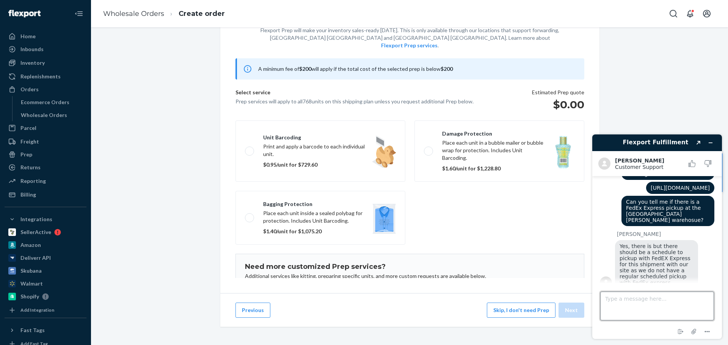
click at [632, 302] on textarea "Type a message here..." at bounding box center [657, 306] width 114 height 29
type textarea "T"
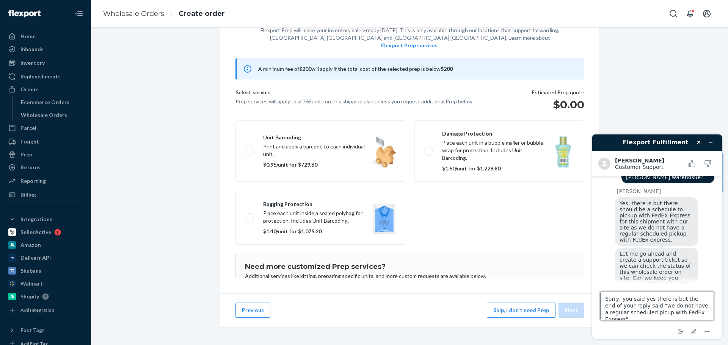
scroll to position [458, 0]
type textarea "Sorry, you said yes there is but the end of your reply said "we do not have a r…"
click at [703, 311] on textarea "Sorry, you said yes there is but the end of your reply said "we do not have a r…" at bounding box center [657, 306] width 114 height 29
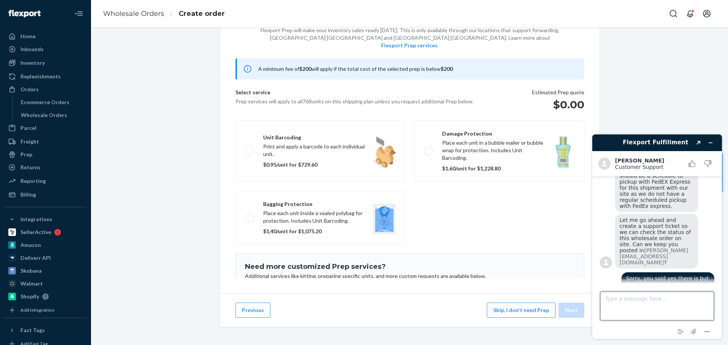
click at [666, 309] on textarea "Type a message here..." at bounding box center [657, 306] width 114 height 29
type textarea "That seems to be a contradictory statement"
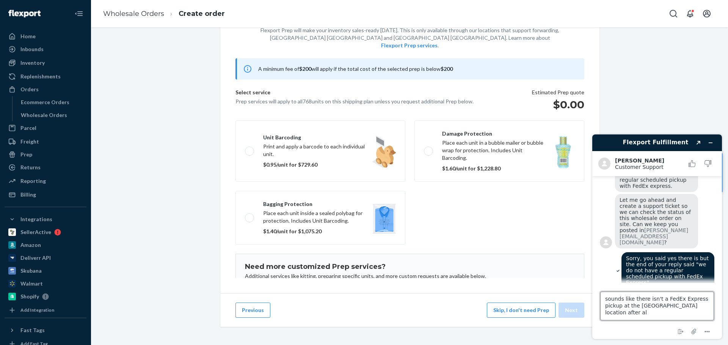
type textarea "sounds like there isn't a FedEx Express pickup at the [GEOGRAPHIC_DATA] locatio…"
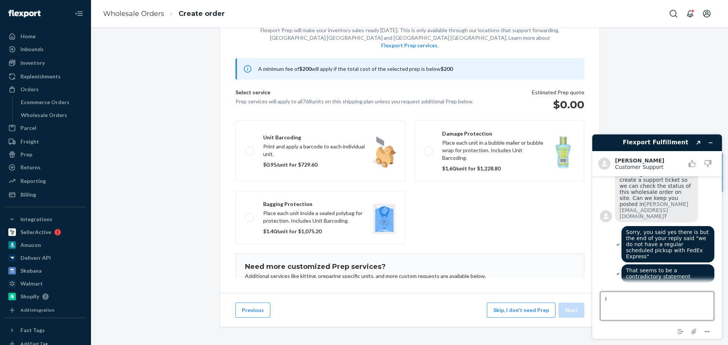
type textarea "I"
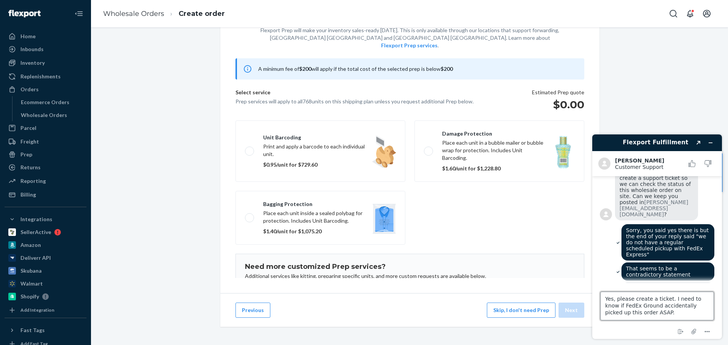
type textarea "Yes, please create a ticket. I need to know if FedEx Ground accidentally picked…"
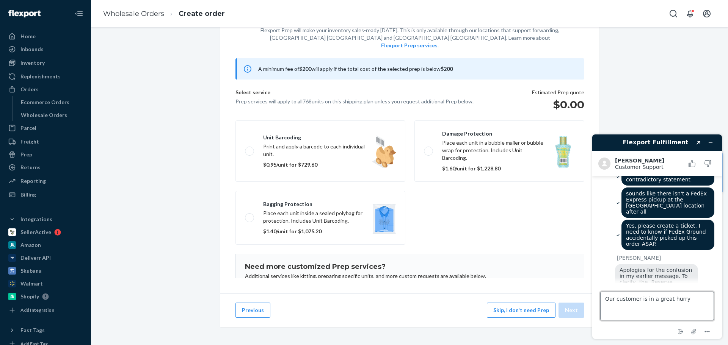
scroll to position [634, 0]
type textarea "Our customer is in a great hurry to get these packages."
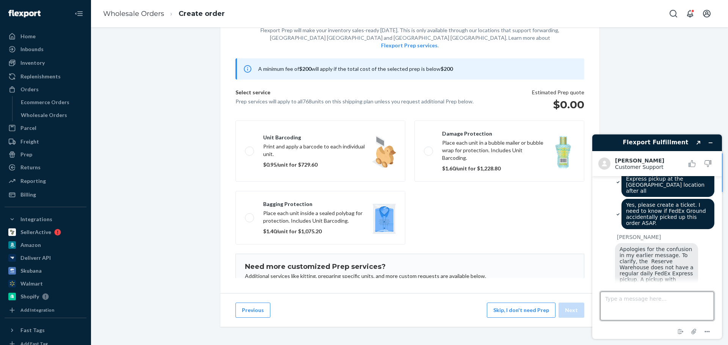
click at [654, 302] on textarea "Type a message here..." at bounding box center [657, 306] width 114 height 29
click at [625, 303] on textarea "Type a message here..." at bounding box center [657, 306] width 114 height 29
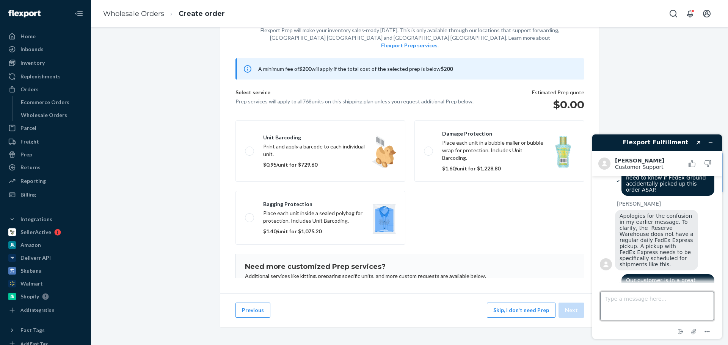
click at [636, 299] on textarea "Type a message here..." at bounding box center [657, 306] width 114 height 29
type textarea "W"
type textarea "I guess my team is telling me we scheduled a FedEx Express pickup for this orde…"
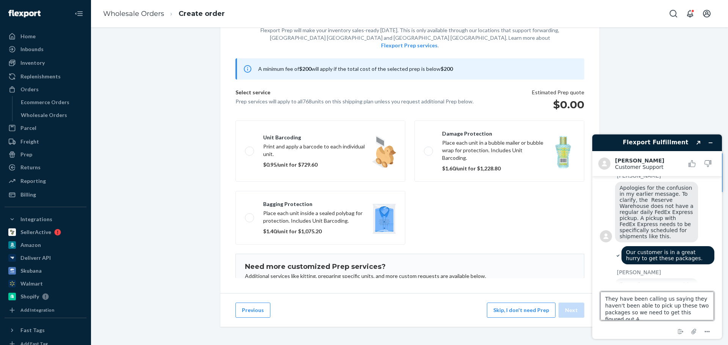
scroll to position [3, 0]
type textarea "They have been calling us saying they haven't been able to pick up these two pa…"
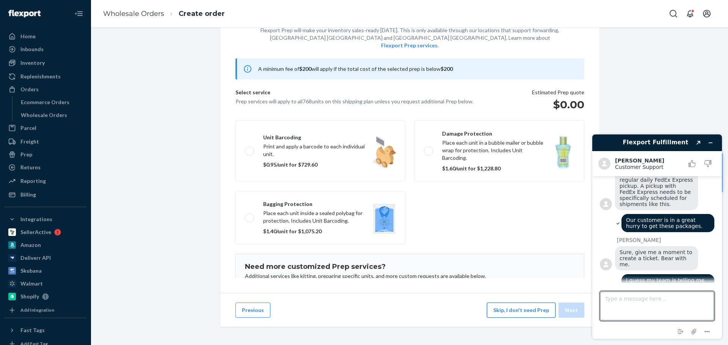
click at [525, 307] on button "Skip, I don't need Prep" at bounding box center [521, 310] width 69 height 15
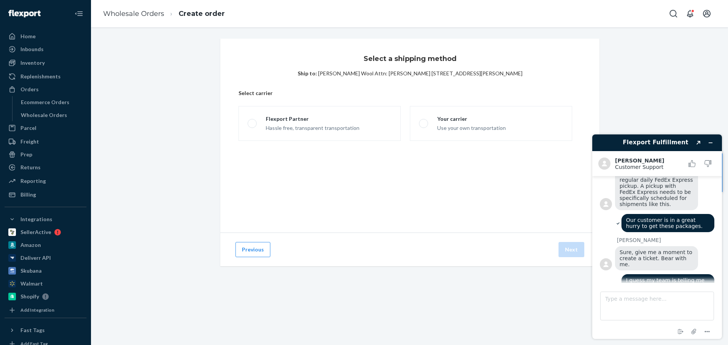
scroll to position [0, 0]
click at [317, 122] on div "Flexport Partner" at bounding box center [313, 119] width 94 height 8
click at [252, 122] on input "Flexport Partner Hassle free, transparent transportation" at bounding box center [250, 123] width 5 height 5
radio input "true"
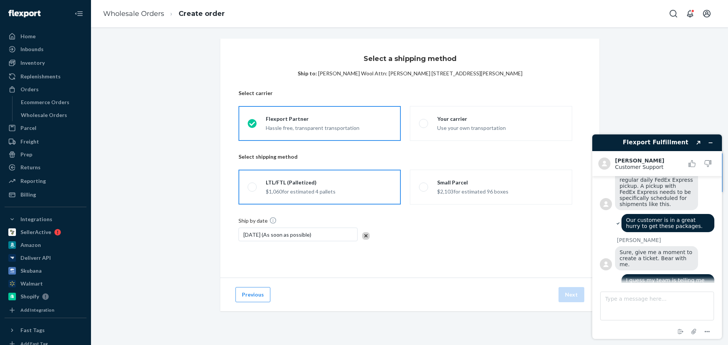
click at [360, 190] on label "LTL/FTL (Palletized) $1,060 for estimated 4 pallets" at bounding box center [319, 187] width 162 height 35
click at [252, 190] on input "LTL/FTL (Palletized) $1,060 for estimated 4 pallets" at bounding box center [250, 187] width 5 height 5
radio input "true"
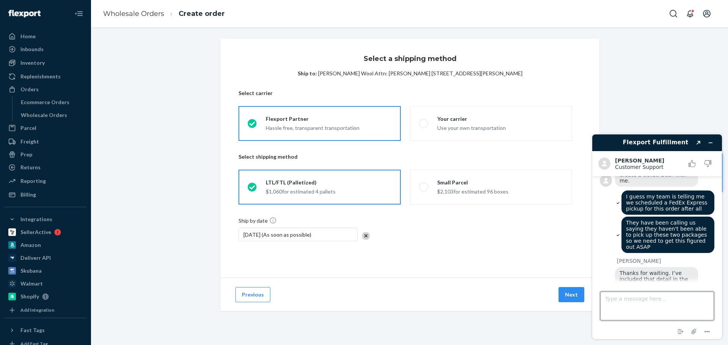
click at [636, 298] on textarea "Type a message here..." at bounding box center [657, 306] width 114 height 29
type textarea "Okay, thank you."
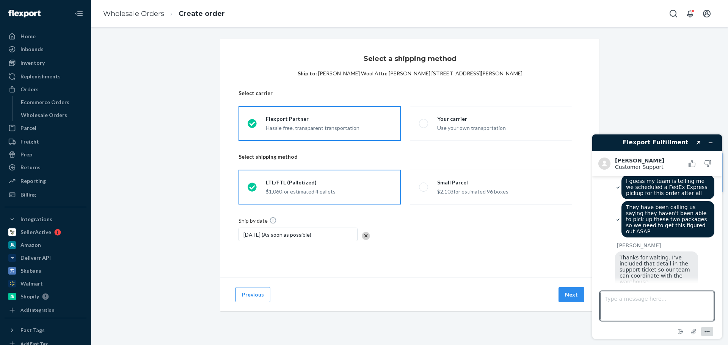
click at [706, 333] on icon "Menu" at bounding box center [706, 332] width 9 height 9
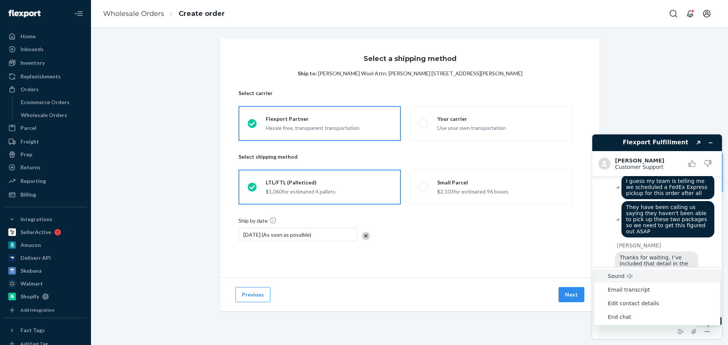
click at [612, 243] on div "Kath C. Thanks for waiting. I’ve included that detail in the support ticket so …" at bounding box center [657, 286] width 114 height 86
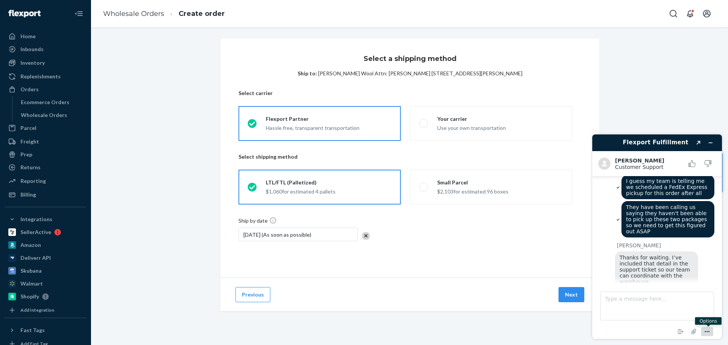
click at [704, 330] on icon "Menu" at bounding box center [706, 332] width 9 height 9
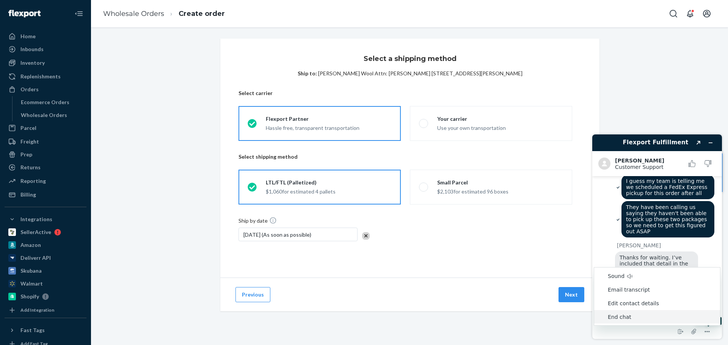
click at [632, 318] on li "End chat" at bounding box center [657, 317] width 126 height 14
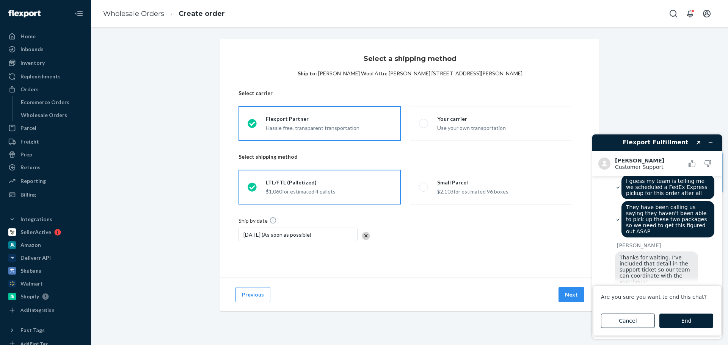
scroll to position [912, 0]
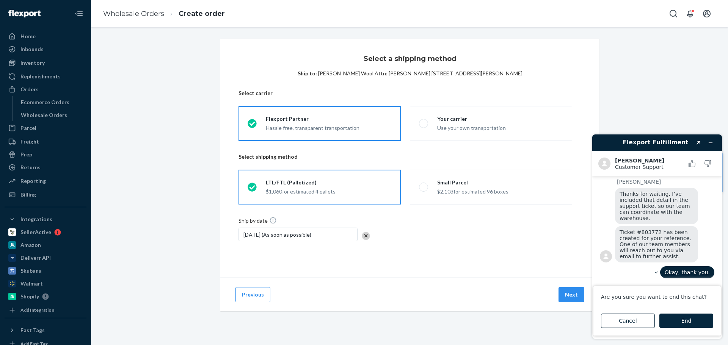
click at [686, 323] on button "End" at bounding box center [686, 321] width 54 height 14
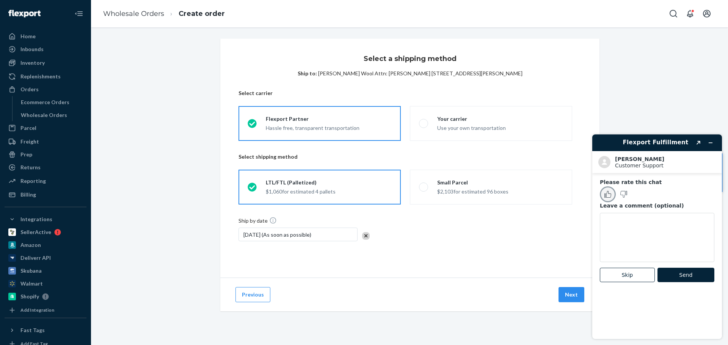
click at [603, 193] on button "Rate this chat as good" at bounding box center [608, 195] width 16 height 16
click at [685, 278] on button "Send" at bounding box center [685, 275] width 57 height 14
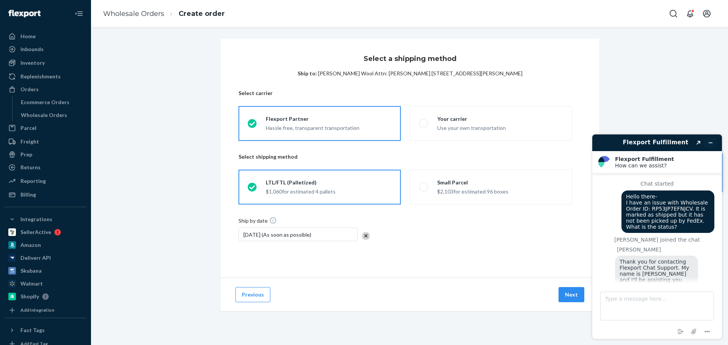
scroll to position [931, 0]
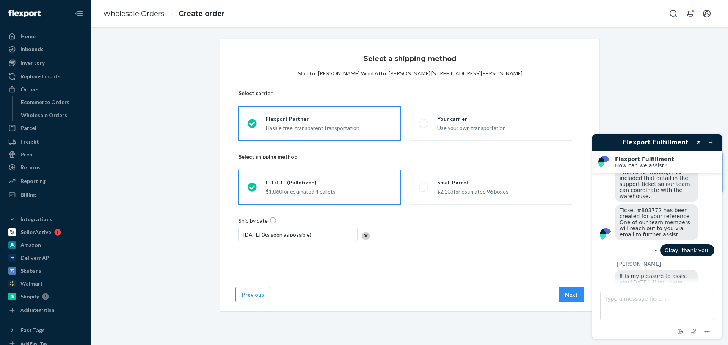
click at [676, 88] on div "Select a shipping method Ship to: Asbell Wool Attn: Teresa 3698 Crocker Rd Twin…" at bounding box center [409, 184] width 625 height 291
click at [629, 300] on textarea "Type a message here..." at bounding box center [657, 306] width 114 height 29
paste textarea "802787"
type textarea "Following up about ticket: 802787"
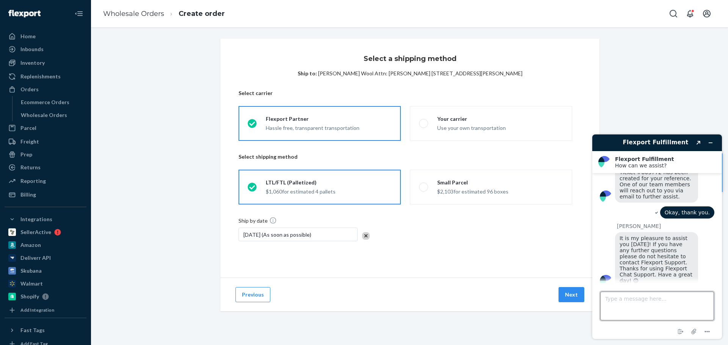
scroll to position [972, 0]
click at [649, 303] on textarea "Type a message here..." at bounding box center [657, 306] width 114 height 29
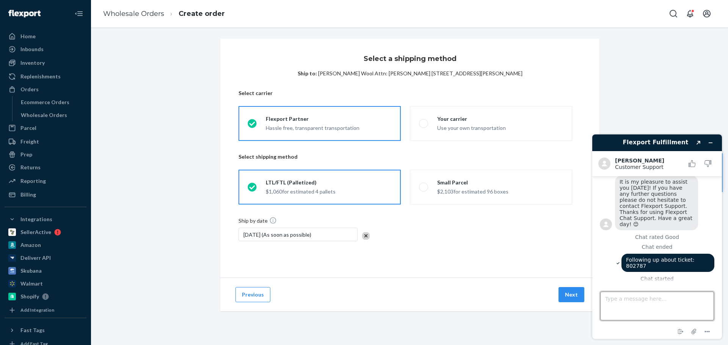
click at [629, 304] on textarea "Type a message here..." at bounding box center [657, 306] width 114 height 29
type textarea "H"
click at [50, 114] on div "Wholesale Orders" at bounding box center [44, 115] width 46 height 8
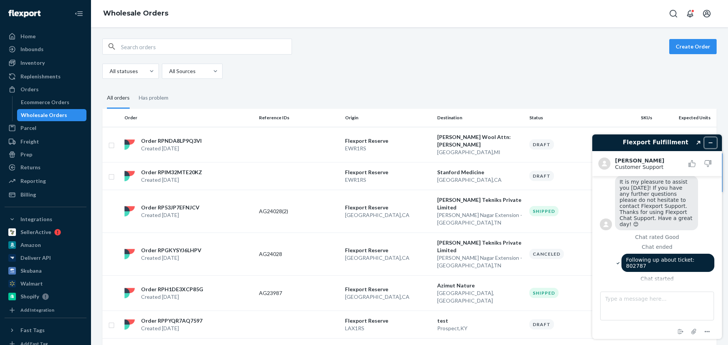
click at [708, 141] on icon "Minimize widget" at bounding box center [710, 142] width 5 height 5
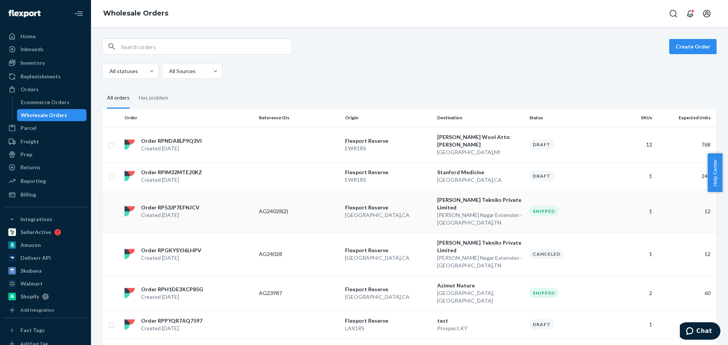
click at [429, 202] on td "Flexport Reserve San Bernardino , CA" at bounding box center [388, 211] width 92 height 43
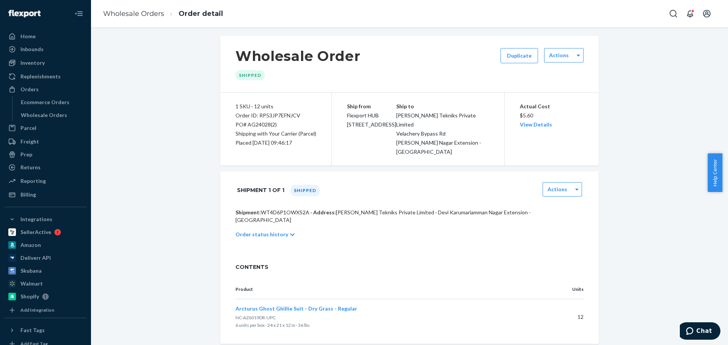
scroll to position [3, 0]
click at [565, 185] on div "Actions" at bounding box center [557, 189] width 29 height 8
click at [641, 219] on div "Wholesale Order Shipped Duplicate Actions 1 SKU · 12 units Order ID: RP53JP7EFN…" at bounding box center [409, 190] width 625 height 308
click at [266, 114] on div "Order ID: RP53JP7EFNJCV" at bounding box center [275, 115] width 81 height 9
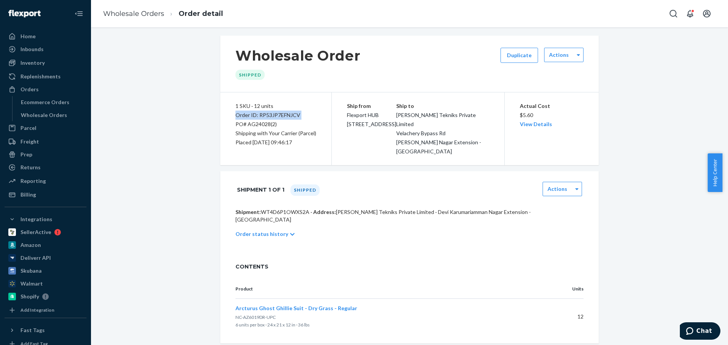
click at [266, 114] on div "Order ID: RP53JP7EFNJCV" at bounding box center [275, 115] width 81 height 9
copy div "Order ID: RP53JP7EFNJCV"
click at [696, 329] on span "Chat" at bounding box center [691, 332] width 11 height 8
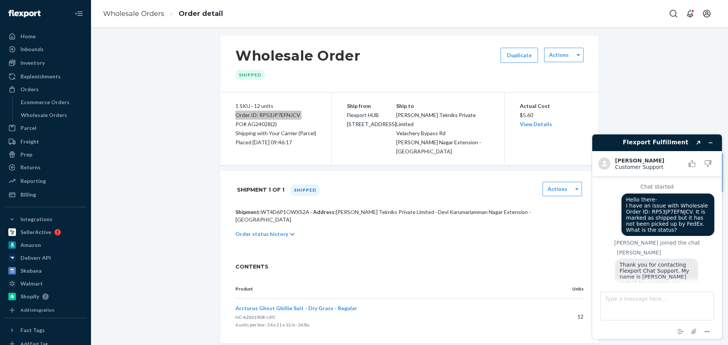
scroll to position [1061, 0]
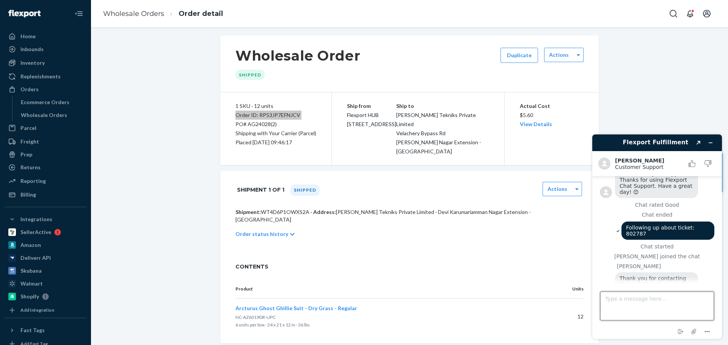
click at [648, 310] on textarea "Type a message here..." at bounding box center [657, 306] width 114 height 29
type textarea "Hi [PERSON_NAME]- Sorry, I wanted to chat with support about another issue."
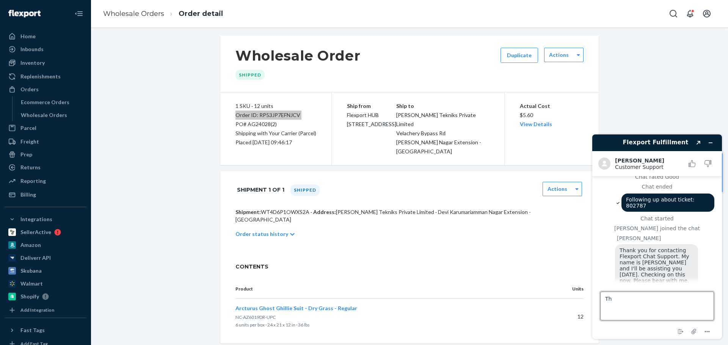
type textarea "T"
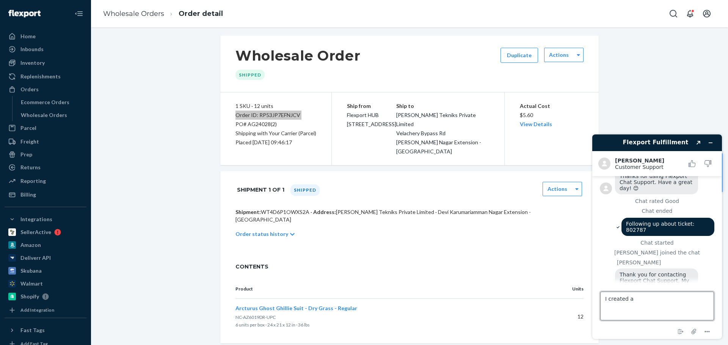
scroll to position [1013, 0]
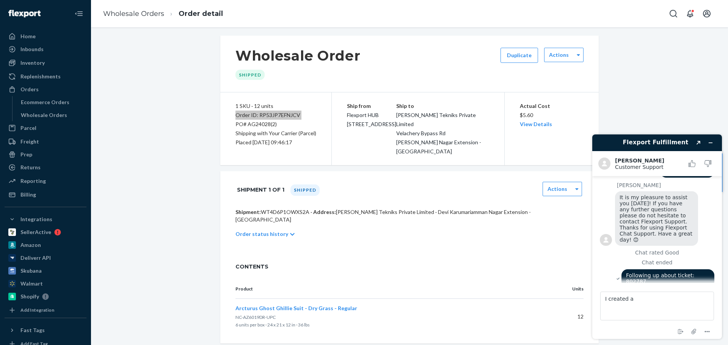
click at [696, 273] on span "Following up about ticket: 802787" at bounding box center [661, 279] width 70 height 12
copy span "802787"
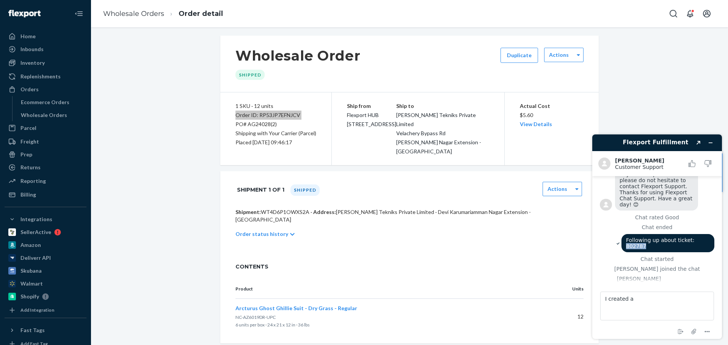
scroll to position [1089, 0]
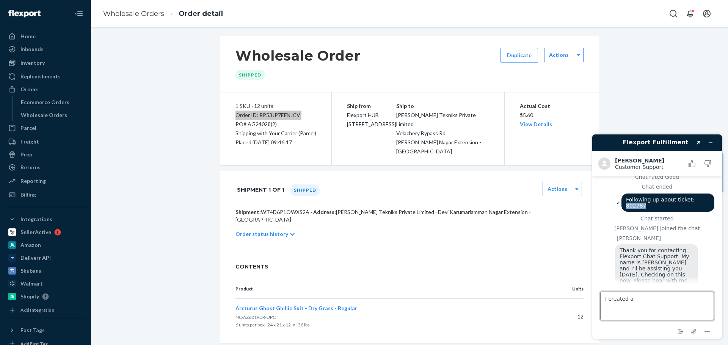
click at [635, 298] on textarea "I created a" at bounding box center [657, 306] width 114 height 29
paste textarea "802787"
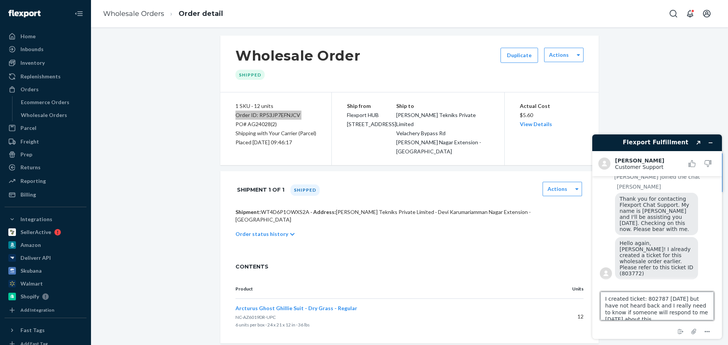
scroll to position [3, 0]
type textarea "I created ticket: 802787 [DATE] but have not heard back and I really need to kn…"
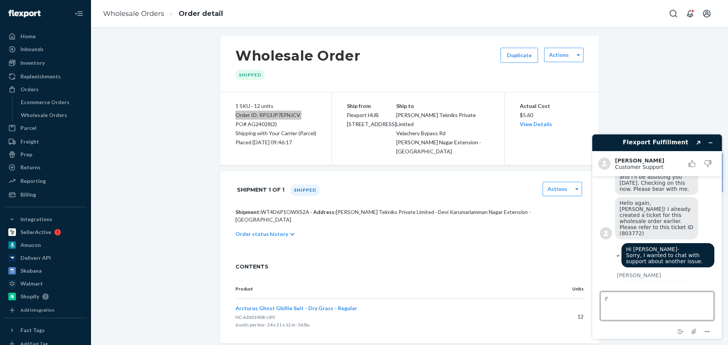
type textarea "I"
click at [267, 119] on div "Order ID: RP53JP7EFNJCV" at bounding box center [275, 115] width 81 height 9
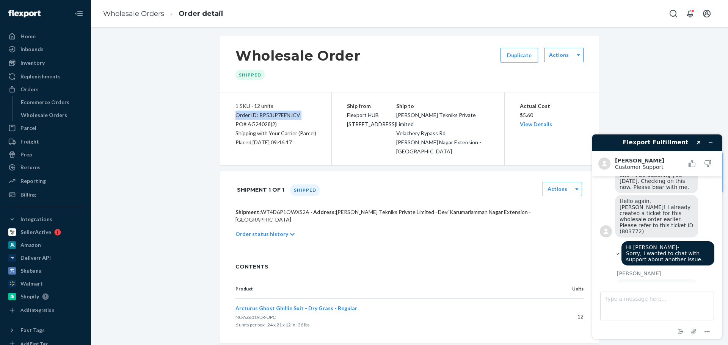
click at [290, 232] on icon at bounding box center [292, 234] width 5 height 5
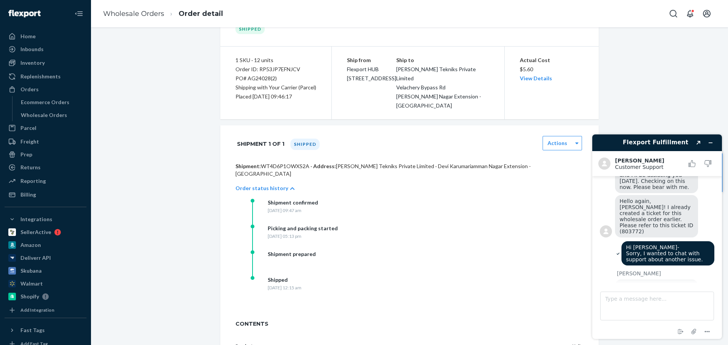
scroll to position [106, 0]
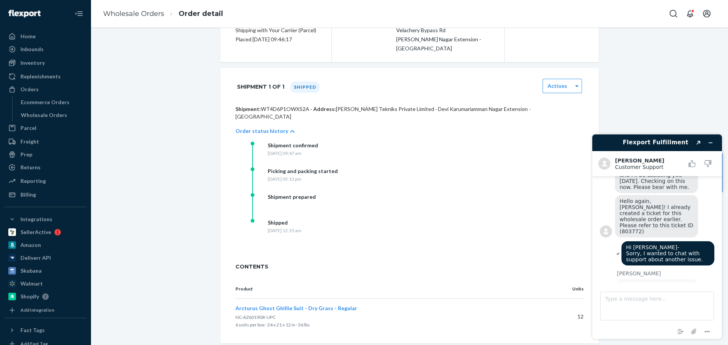
drag, startPoint x: 265, startPoint y: 215, endPoint x: 165, endPoint y: 17, distance: 221.8
click at [260, 219] on div "Shipped Wednesday, August 20, 2025 at 12:15 am" at bounding box center [327, 232] width 152 height 26
copy div "Wednesday, August 20, 2025 at 12:15 am"
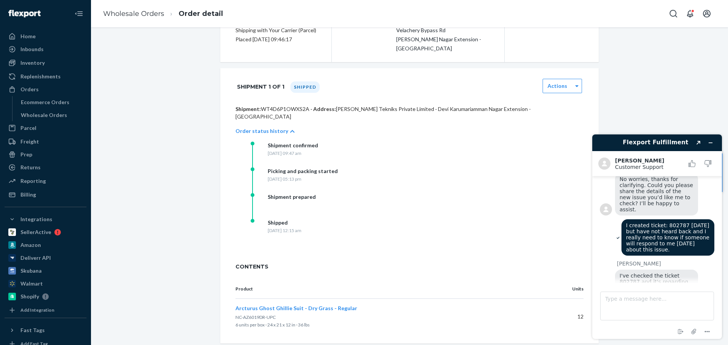
click at [644, 326] on img at bounding box center [643, 347] width 57 height 43
click at [654, 308] on textarea "Type a message here..." at bounding box center [657, 306] width 114 height 29
type textarea "w"
type textarea "Whoops. Sorry! Wrong ticket number."
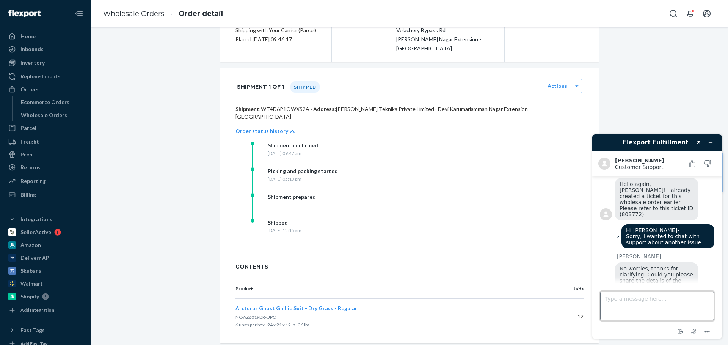
scroll to position [1199, 0]
click at [635, 303] on textarea "Type a message here..." at bounding box center [657, 306] width 114 height 29
paste textarea "802282"
type textarea "802282"
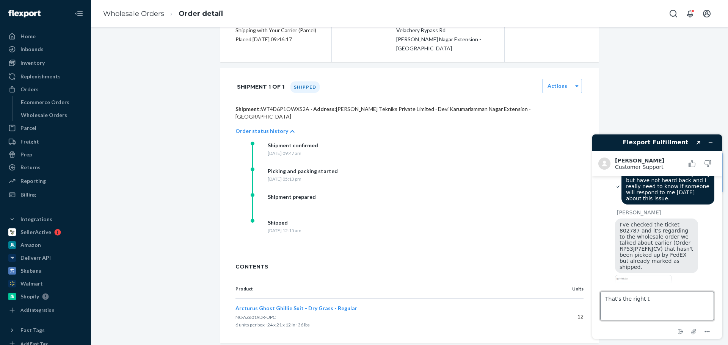
scroll to position [1325, 0]
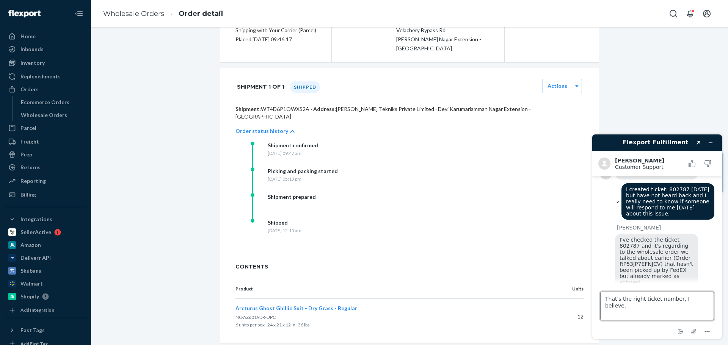
type textarea "That's the right ticket number, I believe."
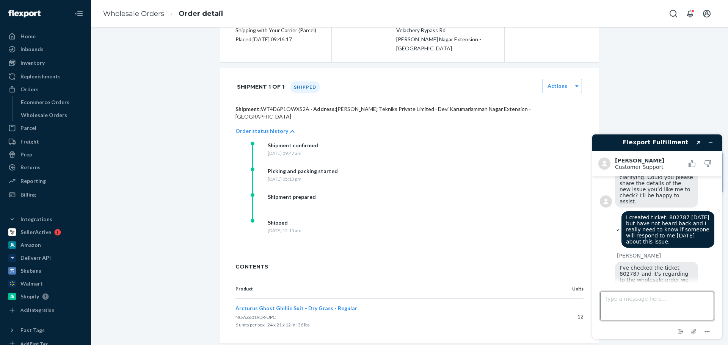
scroll to position [1297, 0]
click at [645, 319] on img at bounding box center [643, 340] width 57 height 43
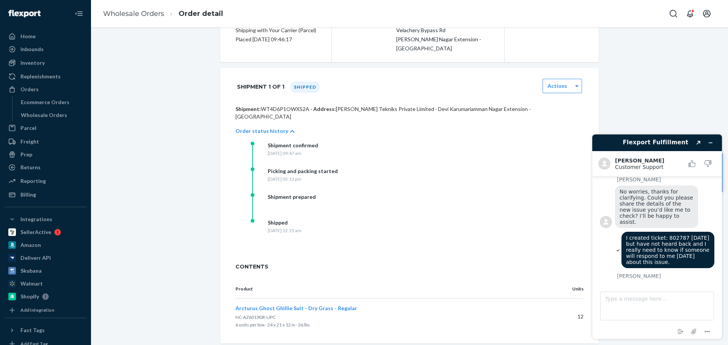
scroll to position [1259, 0]
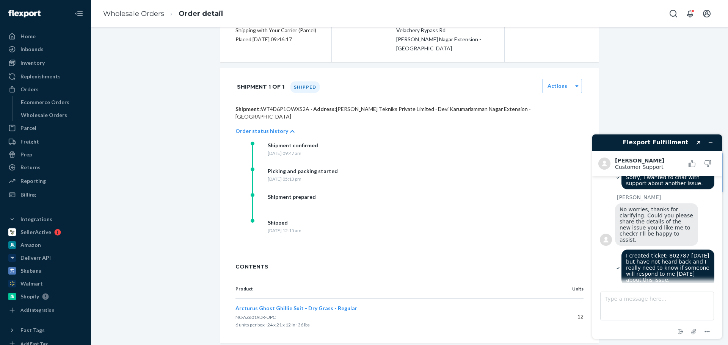
click at [680, 303] on span "I've checked the ticket 802787 and it's regarding to the wholesale order we tal…" at bounding box center [656, 327] width 75 height 49
copy span "802787"
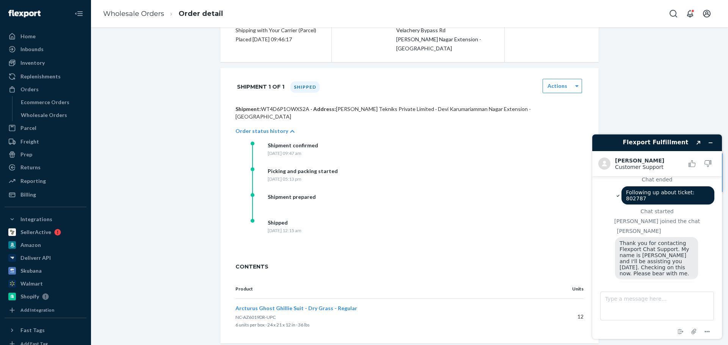
scroll to position [1107, 0]
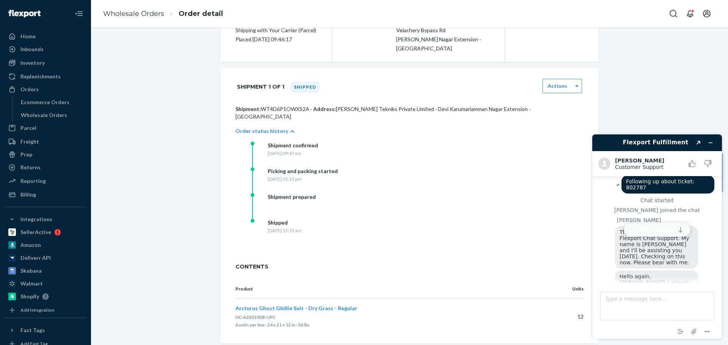
click at [683, 226] on button "1 new message" at bounding box center [657, 230] width 67 height 14
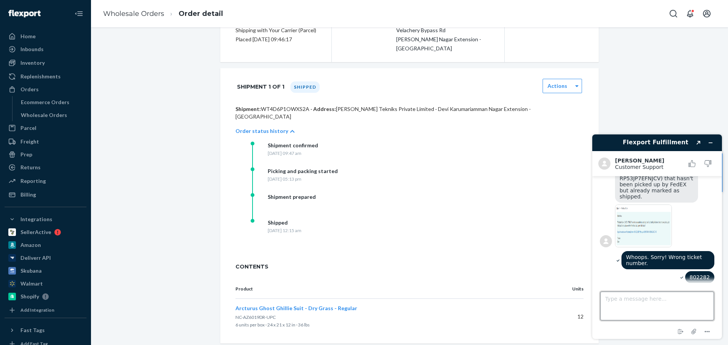
click at [642, 302] on textarea "Type a message here..." at bounding box center [657, 306] width 114 height 29
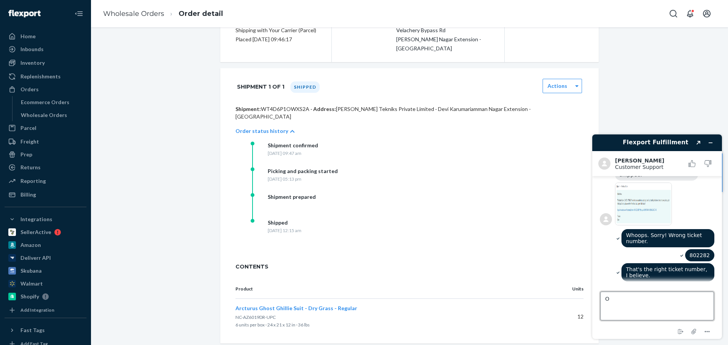
scroll to position [1431, 0]
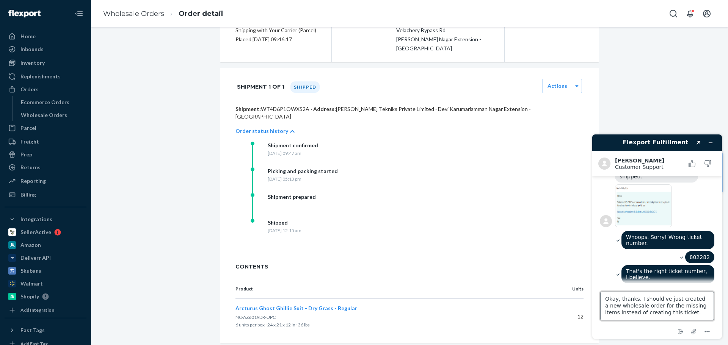
drag, startPoint x: 665, startPoint y: 312, endPoint x: 708, endPoint y: 340, distance: 51.4
click at [708, 340] on div "Flexport Fulfillment Created with Sketch. Kath C. Customer Support Customer Sup…" at bounding box center [657, 237] width 142 height 217
type textarea "Okay, thanks. I have some really impatient customers on my hands."
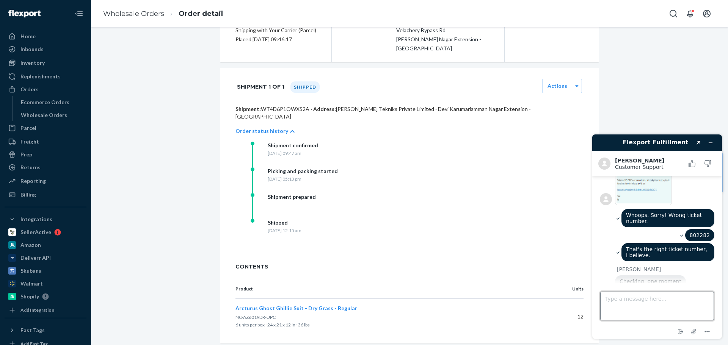
scroll to position [1525, 0]
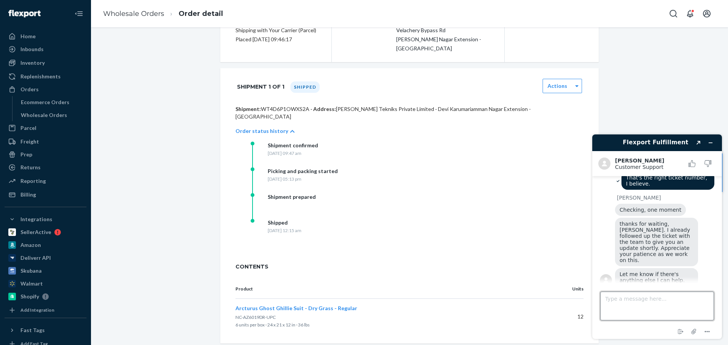
click at [652, 301] on textarea "Type a message here..." at bounding box center [657, 306] width 114 height 29
type textarea "N"
click at [640, 316] on textarea "Actually, there's one more thing. Are you able to exclude USPS as a shipping ca…" at bounding box center [657, 306] width 114 height 29
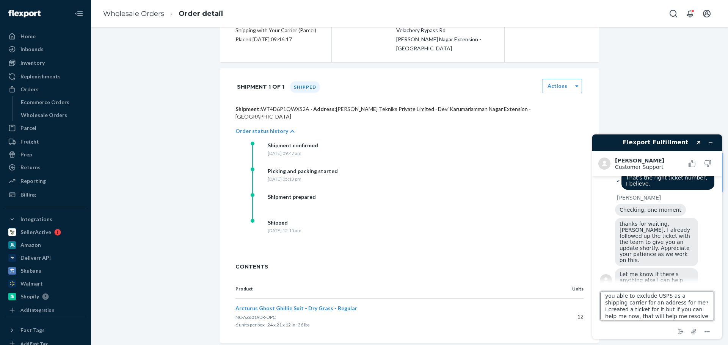
type textarea "Actually, there's one more thing. Are you able to exclude USPS as a shipping ca…"
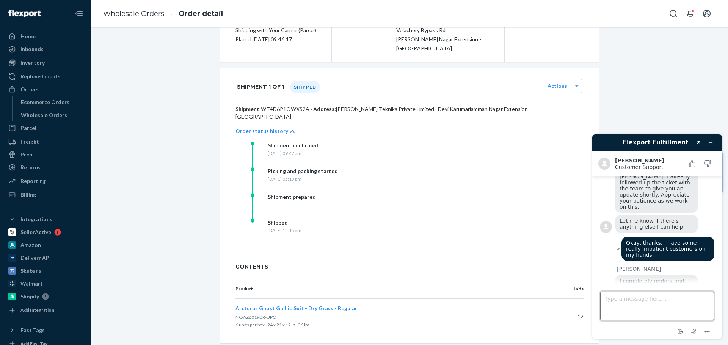
scroll to position [1577, 0]
type textarea "c"
paste textarea "803417"
type textarea "ticket: 803417"
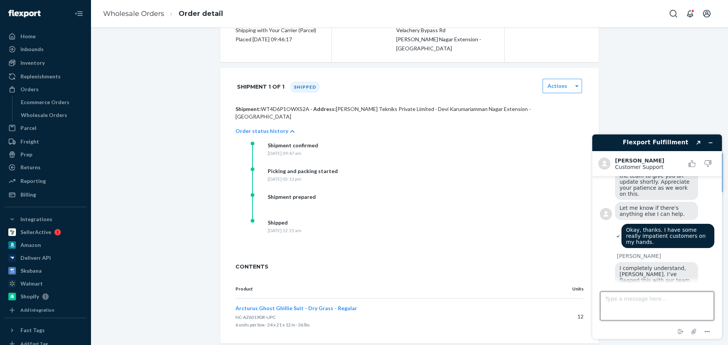
scroll to position [1618, 0]
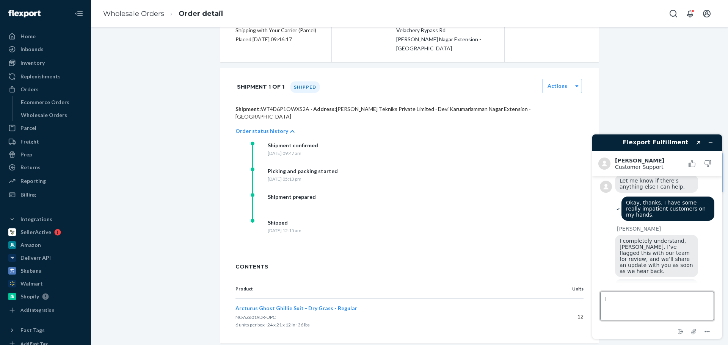
type textarea "I"
type textarea "Thank you. I need to exclude USPS and DHL for that address in that ticket."
click at [623, 308] on textarea "Thank you. I need to exclude USPS and DHL for that address in that ticket." at bounding box center [657, 306] width 114 height 29
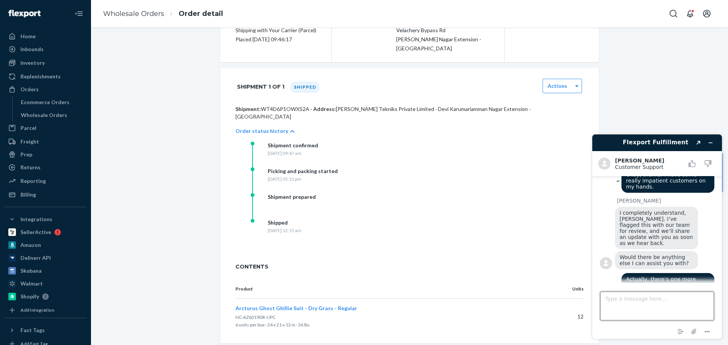
scroll to position [1686, 0]
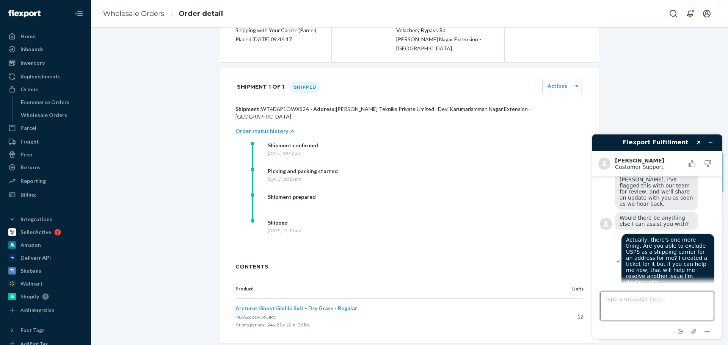
click at [624, 299] on textarea "Type a message here..." at bounding box center [657, 306] width 114 height 29
type textarea "l"
type textarea "Let me get the full address, including the name. Once second"
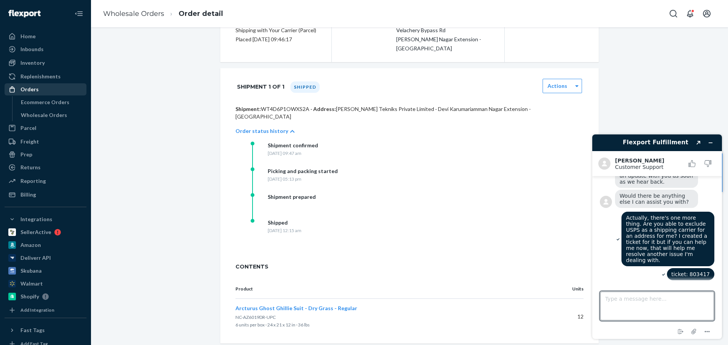
click at [39, 95] on link "Orders" at bounding box center [46, 89] width 82 height 12
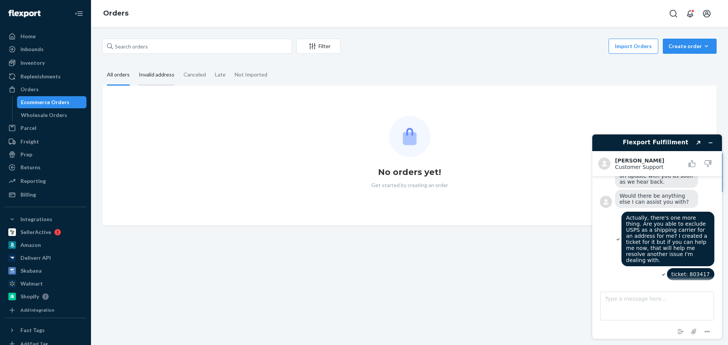
click at [146, 76] on div "Invalid address" at bounding box center [157, 75] width 36 height 21
click at [134, 65] on input "Invalid address" at bounding box center [134, 65] width 0 height 0
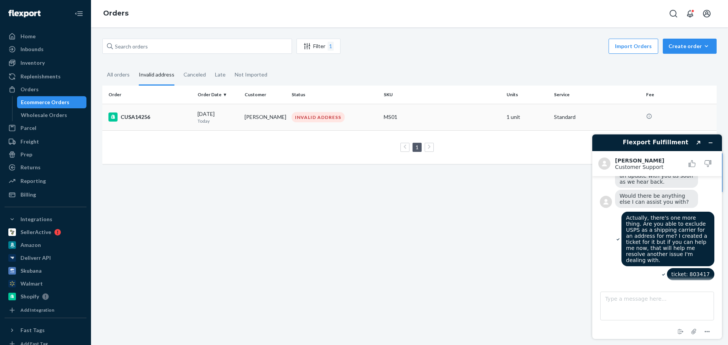
click at [208, 121] on p "Today" at bounding box center [217, 121] width 41 height 6
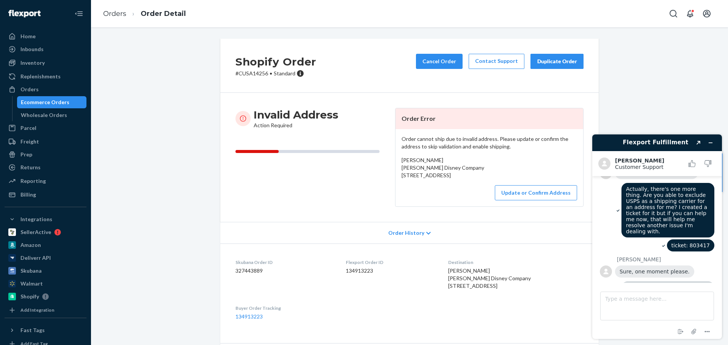
scroll to position [1735, 0]
drag, startPoint x: 446, startPoint y: 182, endPoint x: 398, endPoint y: 159, distance: 53.2
click at [397, 159] on div "Order cannot ship due to invalid address. Please update or confirm the address …" at bounding box center [489, 167] width 188 height 77
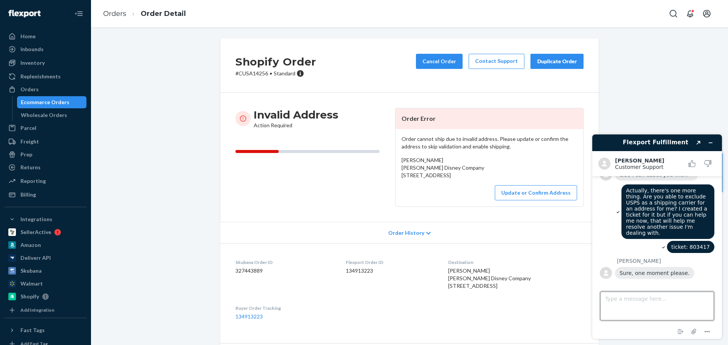
click at [640, 303] on textarea "Type a message here..." at bounding box center [657, 306] width 114 height 29
paste textarea "[PERSON_NAME] [PERSON_NAME] Disney Company [STREET_ADDRESS]"
type textarea "[PERSON_NAME] [PERSON_NAME] Disney Company [STREET_ADDRESS]"
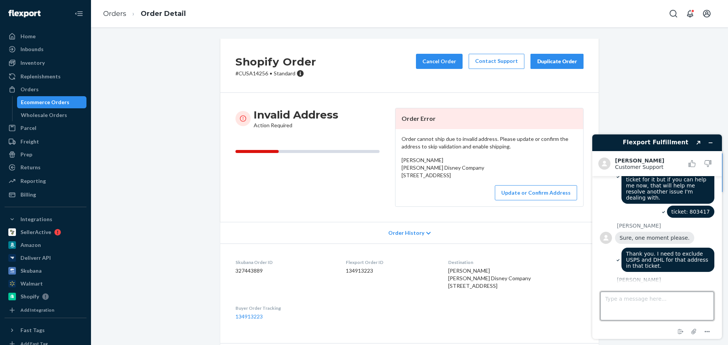
scroll to position [1769, 0]
click at [259, 75] on p "# CUSA14256 • Standard" at bounding box center [275, 74] width 81 height 8
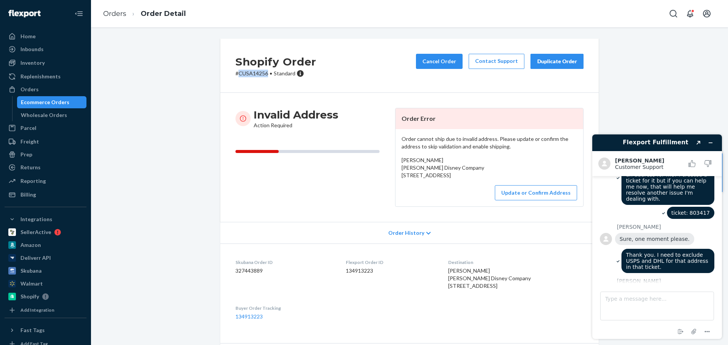
copy p "CUSA14256"
click at [637, 298] on textarea "Type a message here..." at bounding box center [657, 306] width 114 height 29
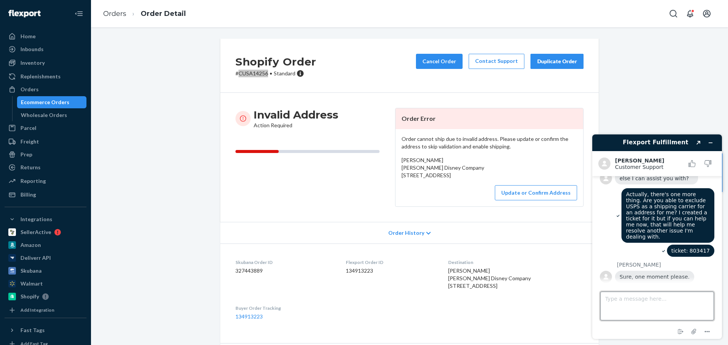
click at [629, 300] on textarea "Type a message here..." at bounding box center [657, 306] width 114 height 29
paste textarea "CUSA14256"
type textarea "The order # is CUSA14256"
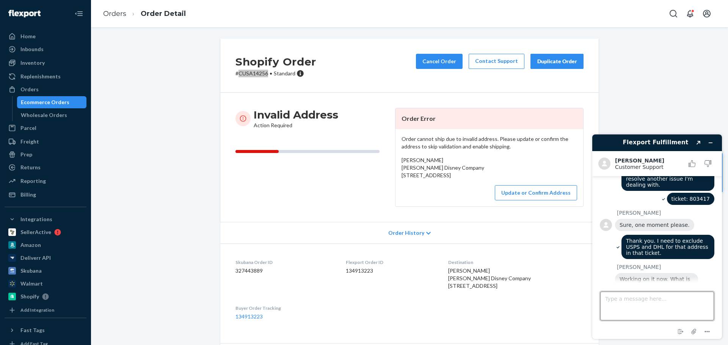
scroll to position [1849, 0]
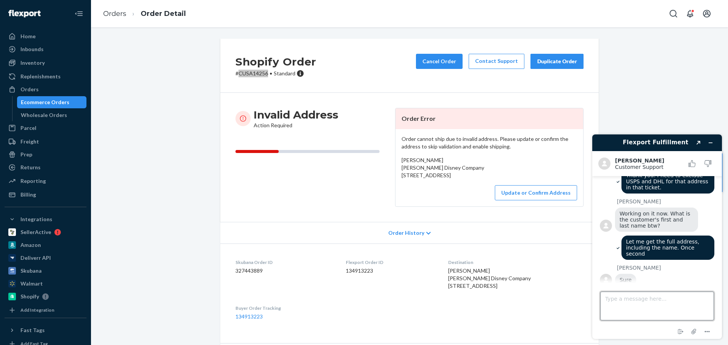
click at [632, 304] on textarea "Type a message here..." at bounding box center [657, 306] width 114 height 29
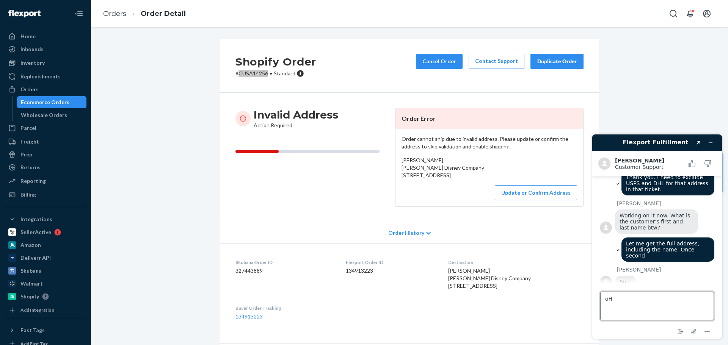
type textarea "o"
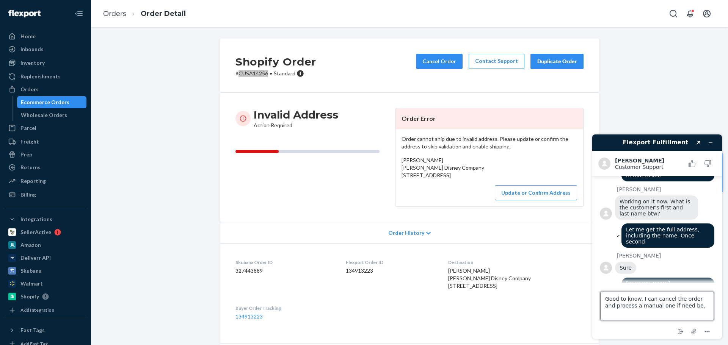
type textarea "Good to know. I can cancel the order and process a manual one if need be."
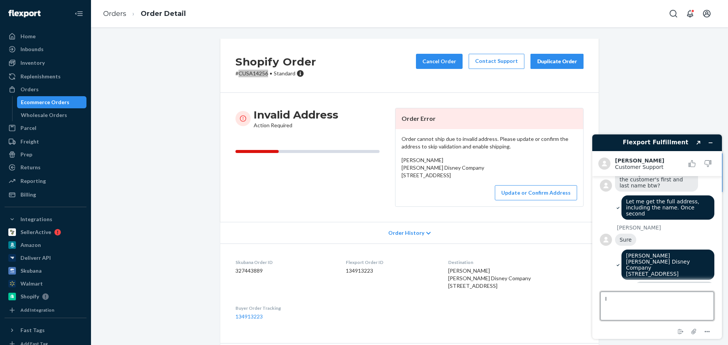
type textarea "I"
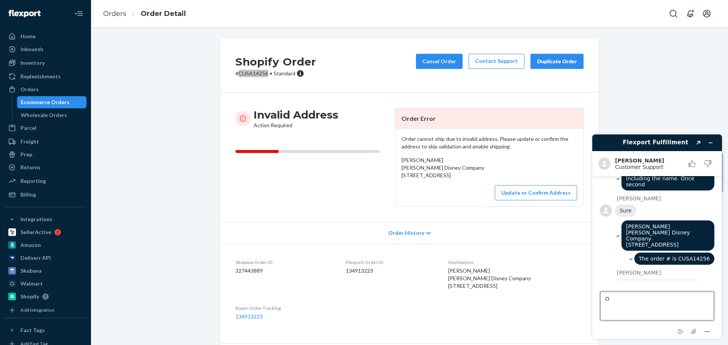
scroll to position [1930, 0]
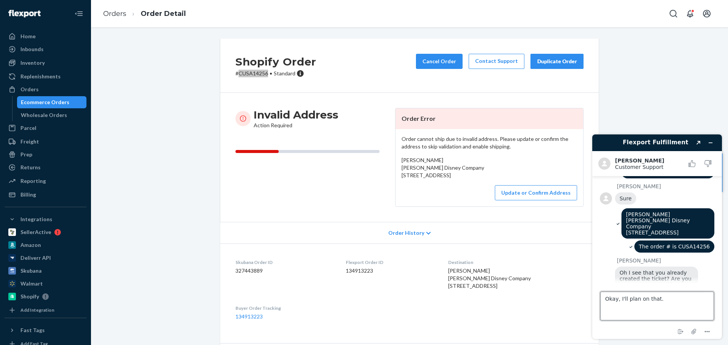
type textarea "Okay, I'll plan on that."
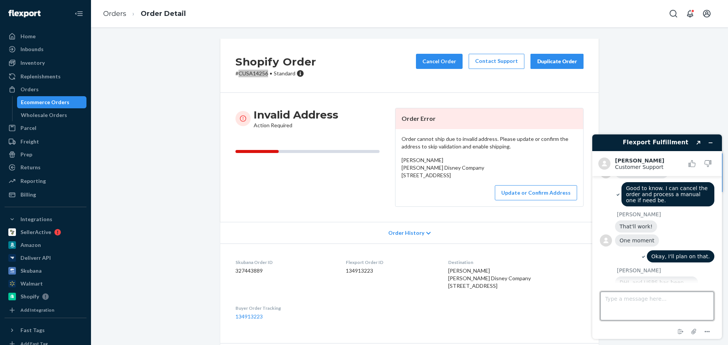
scroll to position [2011, 0]
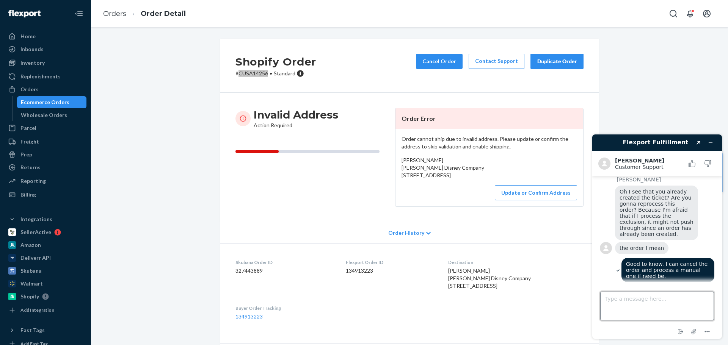
click at [637, 301] on textarea "Type a message here..." at bounding box center [657, 306] width 114 height 29
type textarea "o"
type textarea "THank you. I was told by another agent that it take 24 hours for the exclusion …"
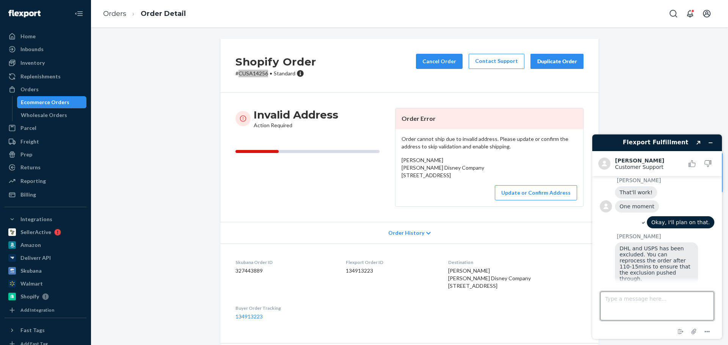
scroll to position [2173, 0]
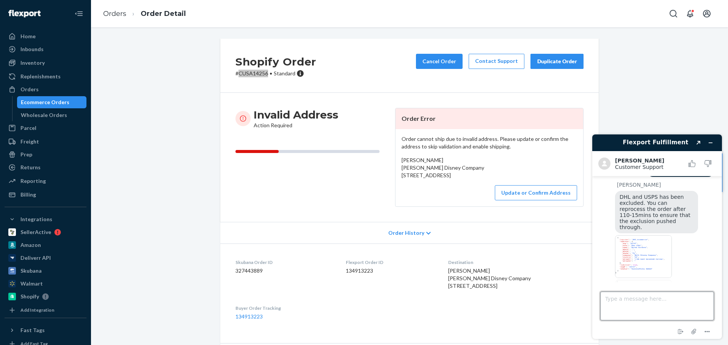
click at [642, 306] on textarea "Type a message here..." at bounding box center [657, 306] width 114 height 29
type textarea "Okay, thank you. I appreciate all your help!"
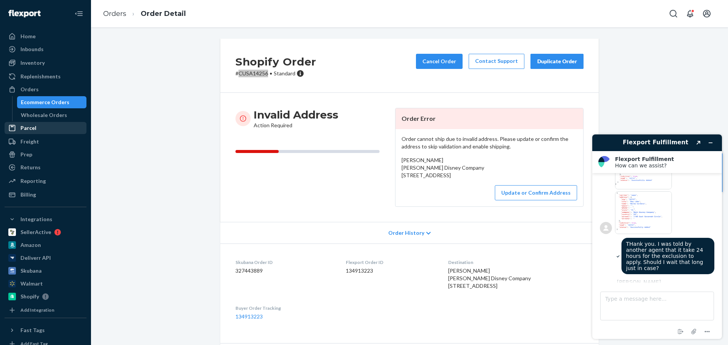
scroll to position [2296, 0]
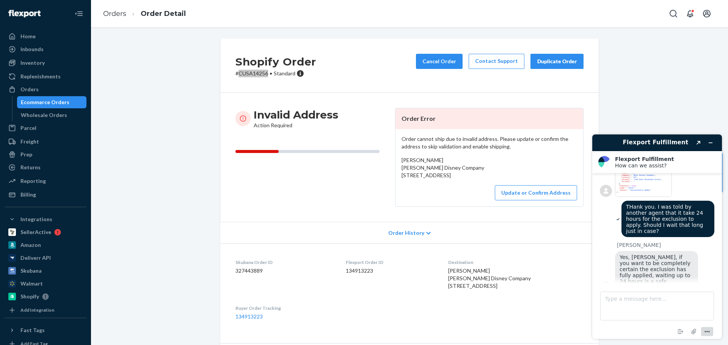
click at [705, 330] on icon "Menu" at bounding box center [706, 332] width 9 height 9
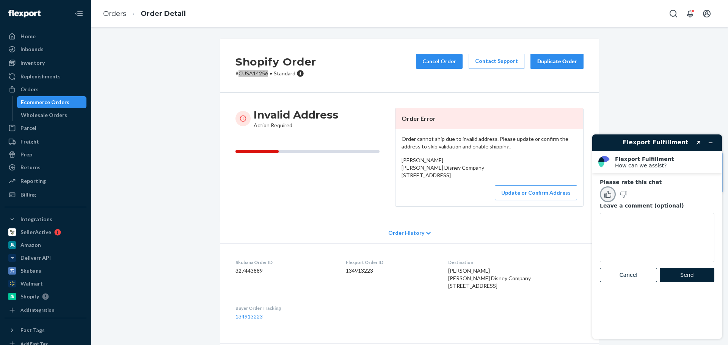
click at [605, 193] on icon "Rate this chat as good" at bounding box center [607, 194] width 7 height 7
click at [683, 275] on button "Send" at bounding box center [687, 275] width 55 height 14
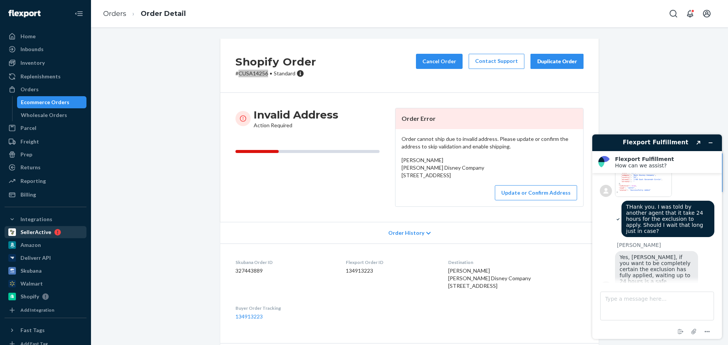
scroll to position [2277, 0]
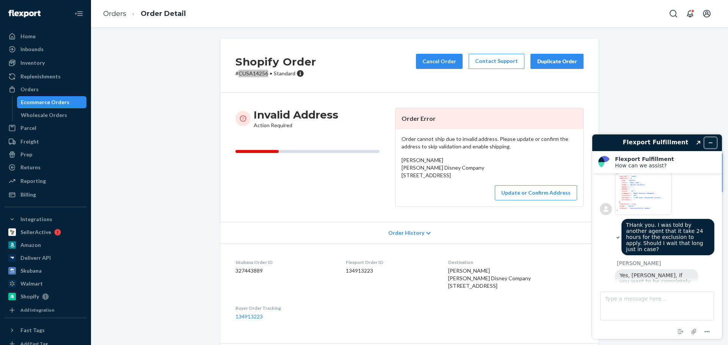
click at [709, 142] on icon "Minimize widget" at bounding box center [710, 142] width 5 height 5
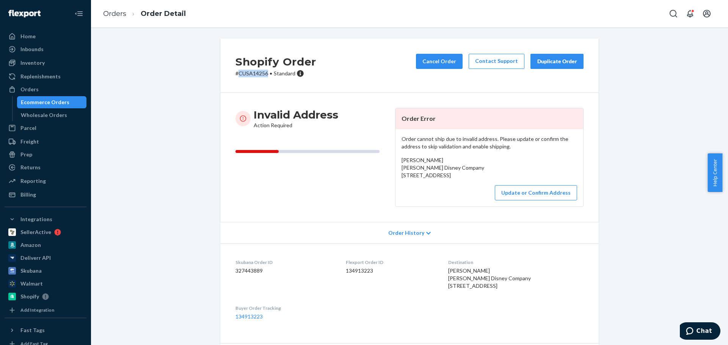
click at [239, 71] on p "# CUSA14256 • Standard" at bounding box center [275, 74] width 81 height 8
click at [244, 73] on p "# CUSA14256 • Standard" at bounding box center [275, 74] width 81 height 8
copy p "CUSA14256"
click at [445, 58] on button "Cancel Order" at bounding box center [439, 61] width 47 height 15
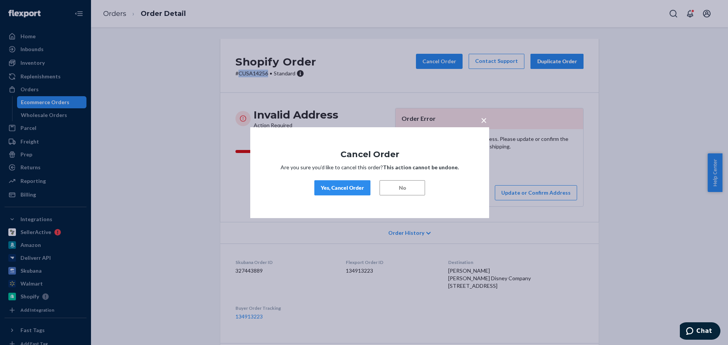
click at [342, 185] on div "Yes, Cancel Order" at bounding box center [342, 188] width 43 height 8
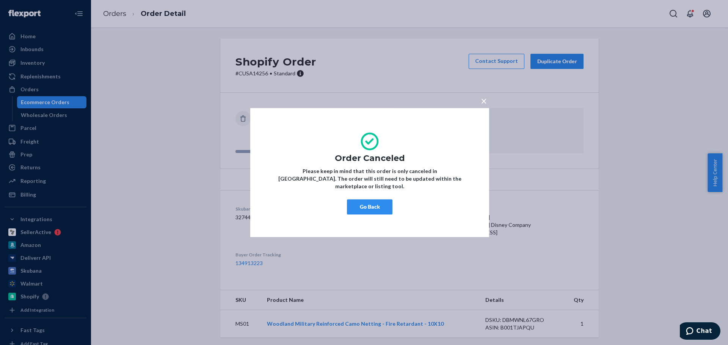
click at [377, 204] on button "Go Back" at bounding box center [369, 206] width 45 height 15
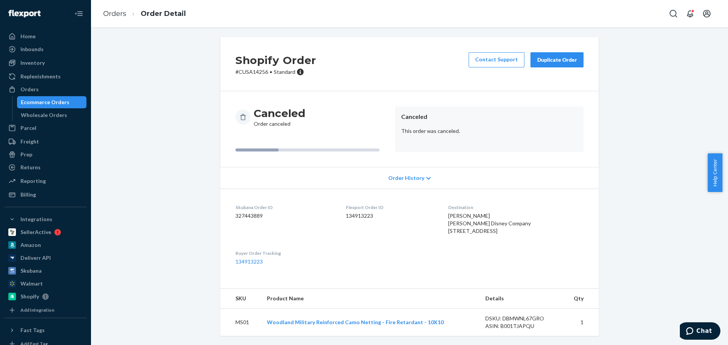
scroll to position [0, 0]
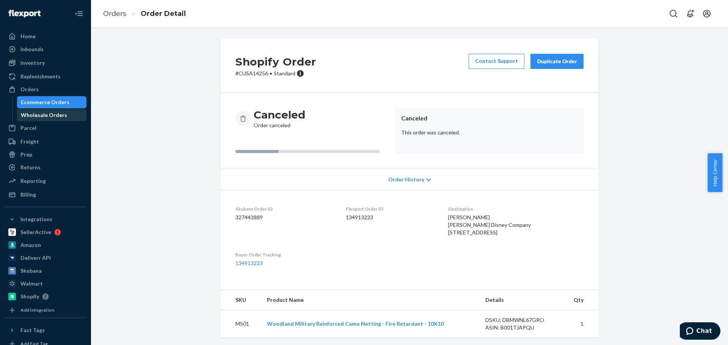
click at [40, 113] on div "Wholesale Orders" at bounding box center [44, 115] width 46 height 8
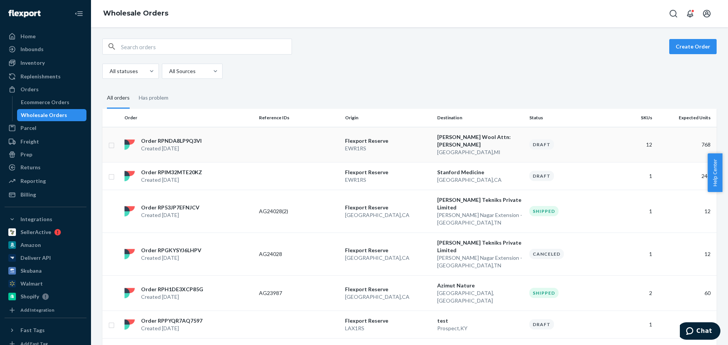
click at [390, 145] on p "EWR1RS" at bounding box center [388, 149] width 86 height 8
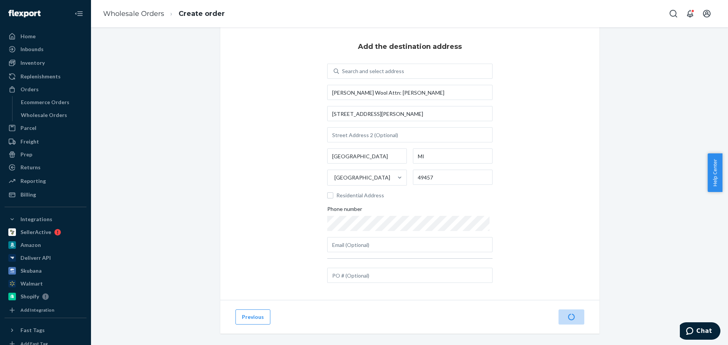
scroll to position [19, 0]
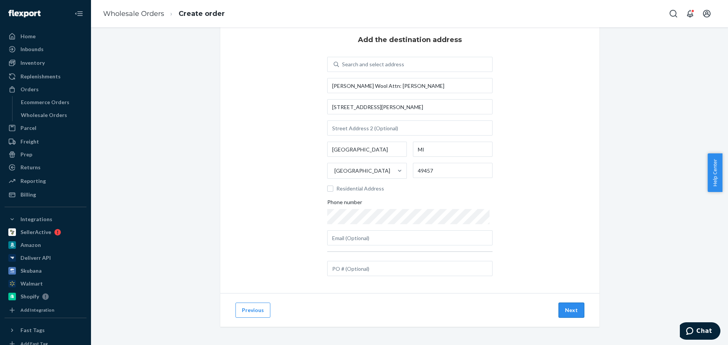
click at [571, 312] on button "Next" at bounding box center [571, 310] width 26 height 15
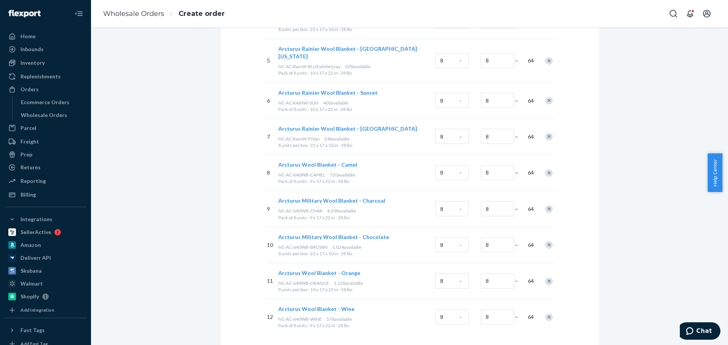
scroll to position [296, 0]
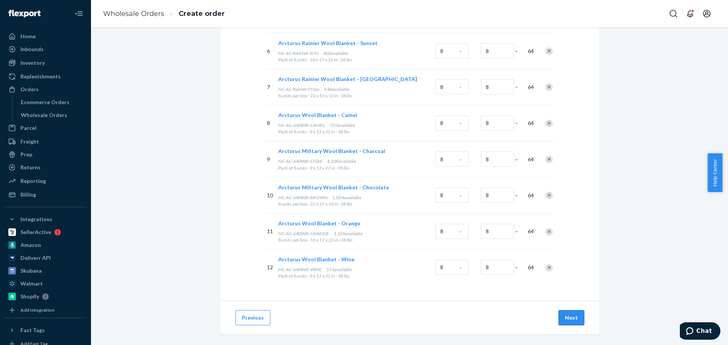
click at [567, 310] on button "Next" at bounding box center [571, 317] width 26 height 15
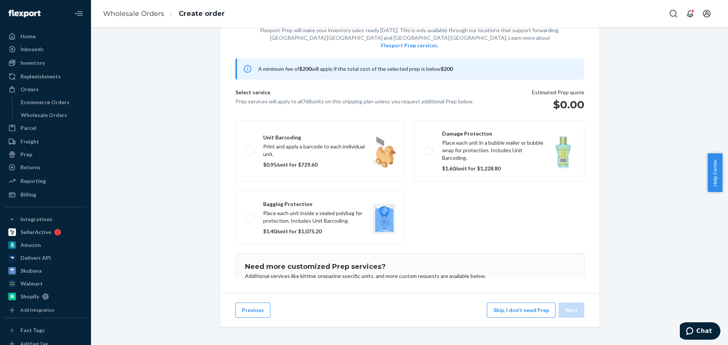
scroll to position [47, 0]
click at [529, 309] on button "Skip, I don't need Prep" at bounding box center [521, 310] width 69 height 15
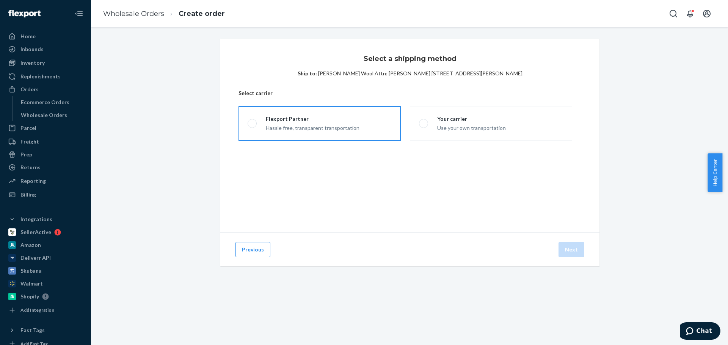
drag, startPoint x: 316, startPoint y: 121, endPoint x: 322, endPoint y: 138, distance: 18.3
click at [316, 121] on div "Flexport Partner" at bounding box center [313, 119] width 94 height 8
click at [252, 121] on input "Flexport Partner Hassle free, transparent transportation" at bounding box center [250, 123] width 5 height 5
radio input "true"
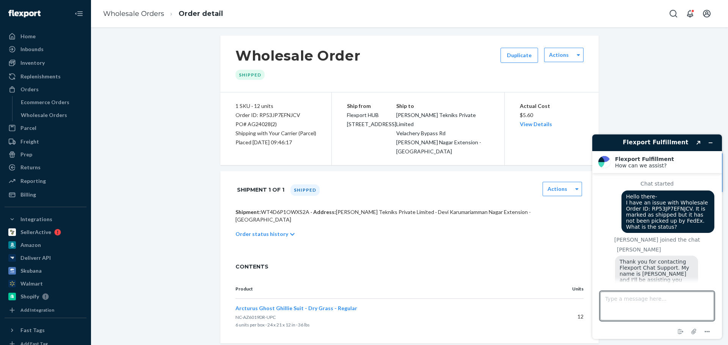
scroll to position [2289, 0]
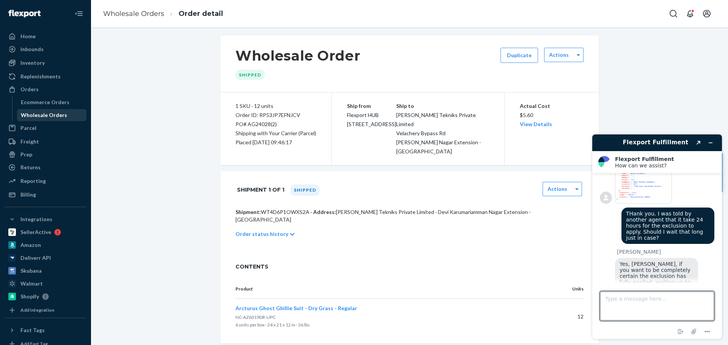
click at [31, 116] on div "Wholesale Orders" at bounding box center [44, 115] width 46 height 8
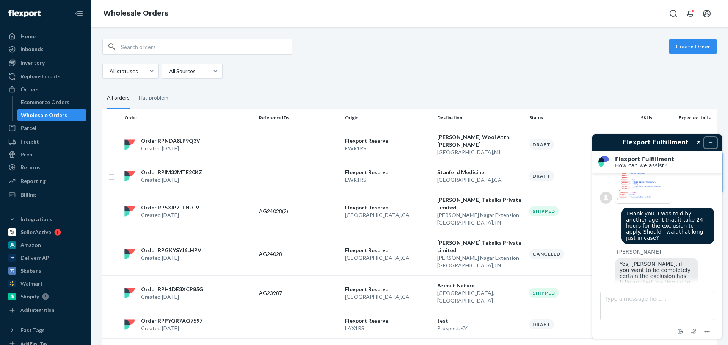
click at [710, 143] on icon "Minimize widget" at bounding box center [710, 143] width 3 height 0
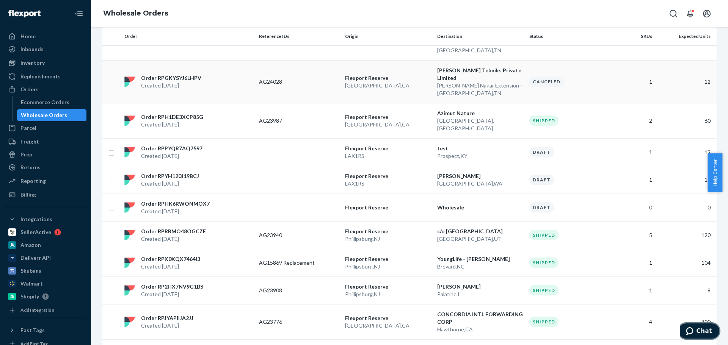
scroll to position [190, 0]
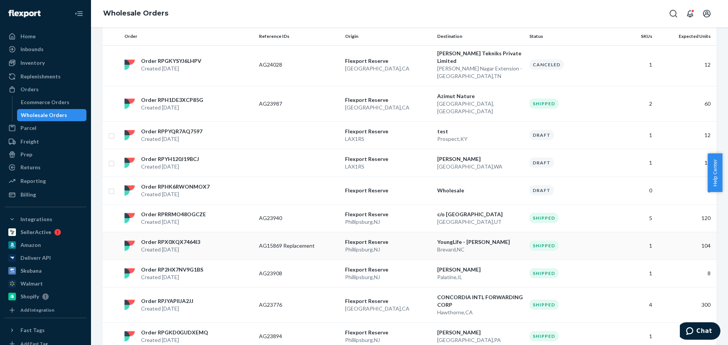
click at [568, 241] on div "Shipped" at bounding box center [569, 246] width 80 height 10
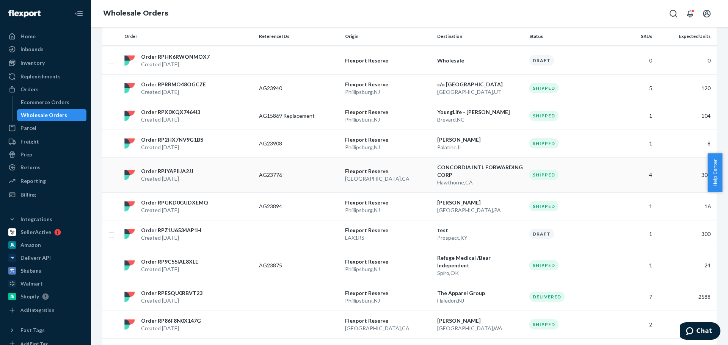
scroll to position [341, 0]
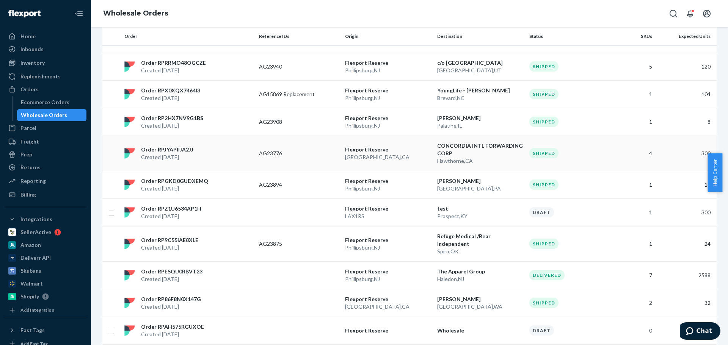
click at [568, 148] on div "Shipped" at bounding box center [569, 153] width 80 height 10
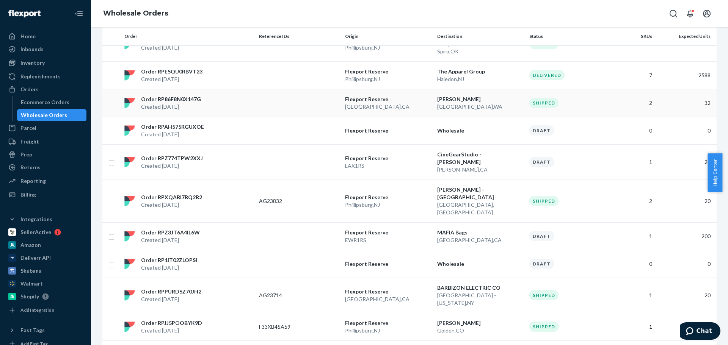
scroll to position [545, 0]
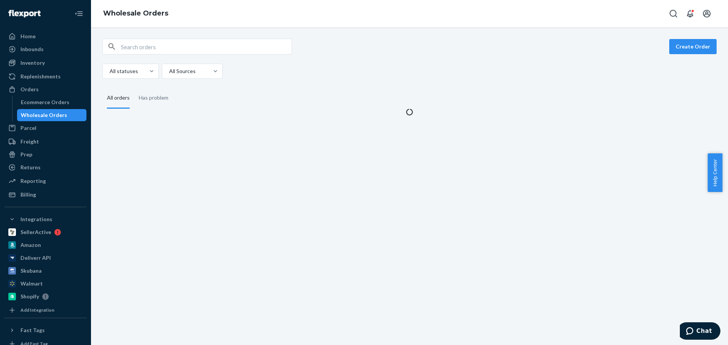
scroll to position [0, 0]
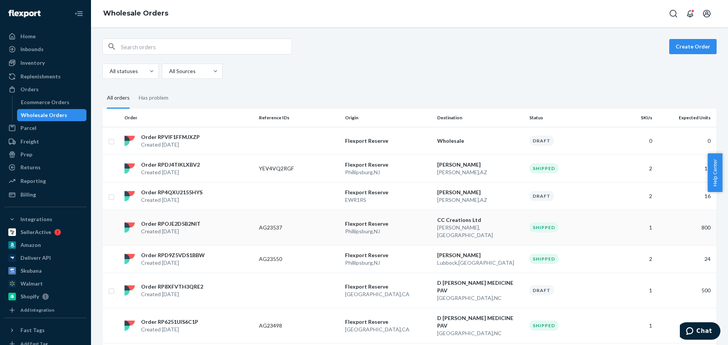
click at [570, 227] on div "Shipped" at bounding box center [569, 228] width 80 height 10
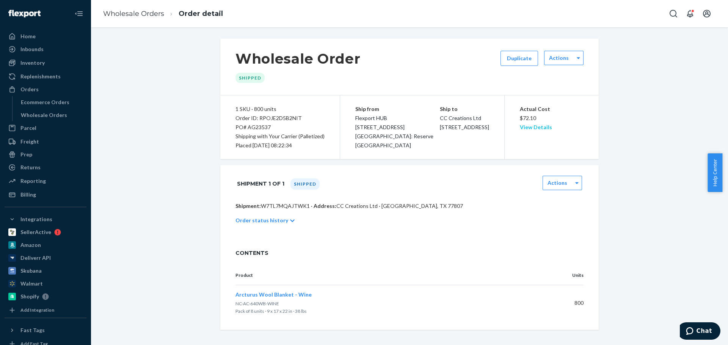
click at [529, 130] on link "View Details" at bounding box center [536, 127] width 32 height 6
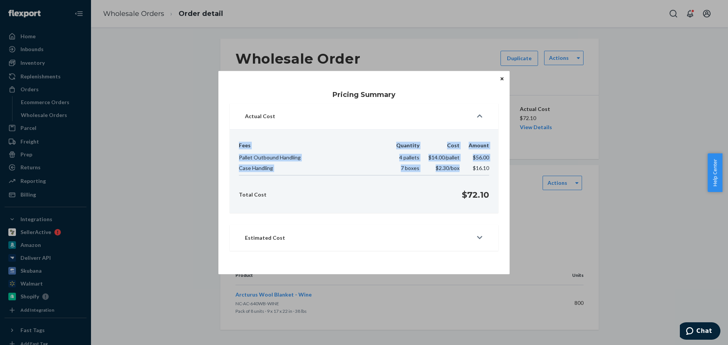
drag, startPoint x: 390, startPoint y: 166, endPoint x: 238, endPoint y: 142, distance: 153.9
click at [238, 142] on div "Fees Quantity Cost Amount Pallet Outbound Handling 4 pallets $14.00 /pallet $56…" at bounding box center [364, 171] width 268 height 83
copy table "Fees Quantity Cost Amount Pallet Outbound Handling 4 pallets $14.00 /pallet $56…"
click at [500, 78] on icon "Close" at bounding box center [501, 79] width 3 height 5
